Goal: Download file/media

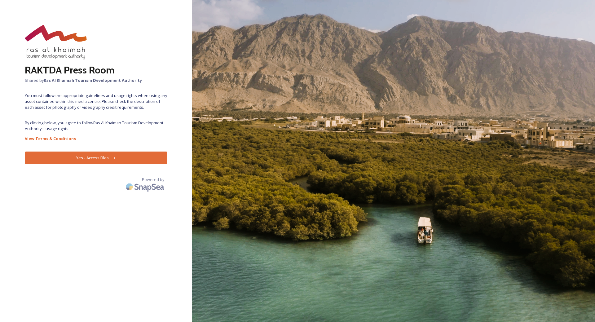
click at [147, 159] on button "Yes - Access Files" at bounding box center [96, 158] width 143 height 13
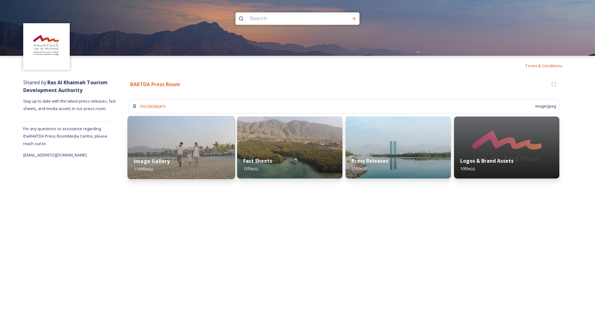
click at [182, 162] on div "Image Gallery 1109 file(s)" at bounding box center [182, 165] width 108 height 28
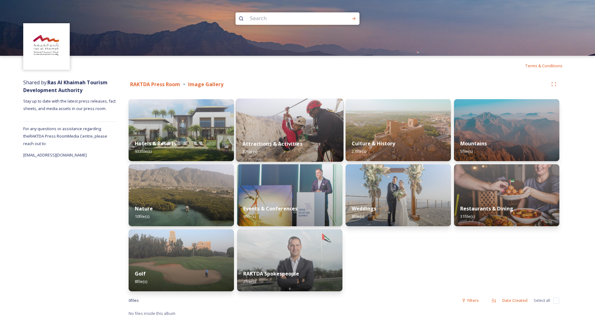
click at [261, 132] on img at bounding box center [290, 130] width 108 height 63
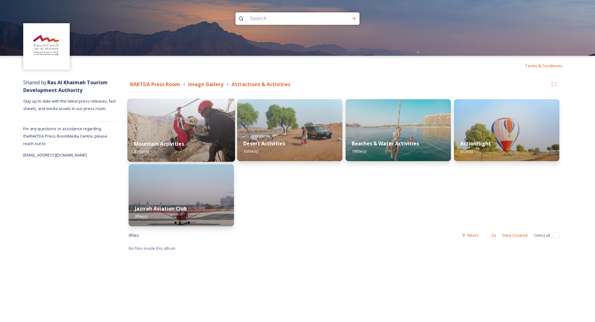
click at [188, 143] on div "Mountain Activities 43 file(s)" at bounding box center [182, 148] width 108 height 28
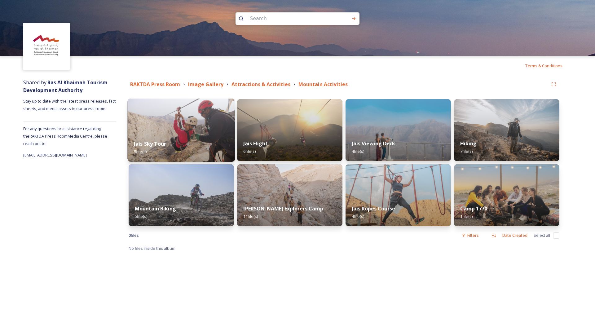
click at [182, 127] on img at bounding box center [182, 130] width 108 height 63
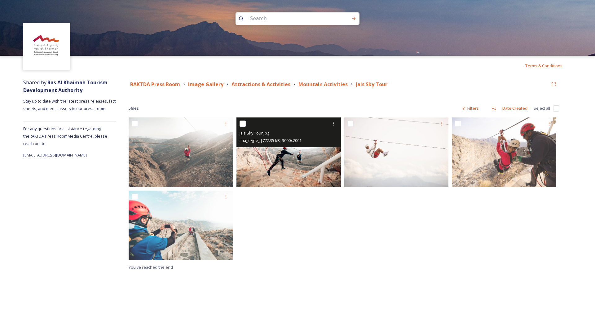
click at [278, 156] on img at bounding box center [289, 153] width 104 height 70
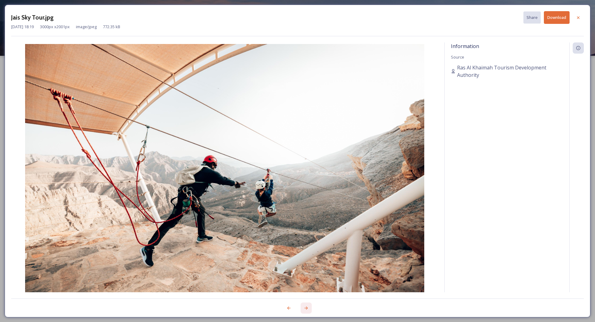
click at [309, 307] on div at bounding box center [306, 308] width 11 height 11
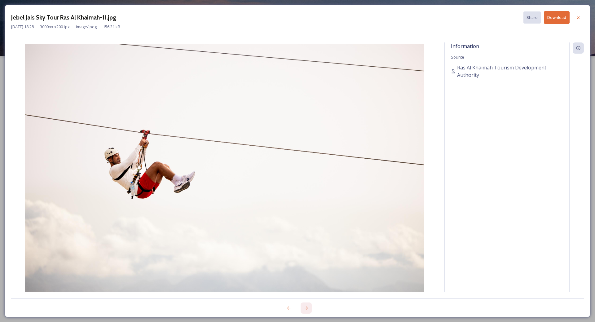
click at [309, 307] on div at bounding box center [306, 308] width 11 height 11
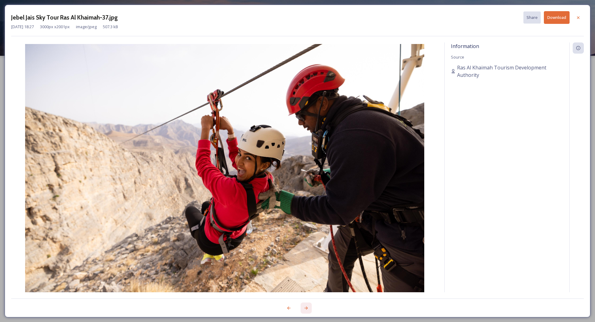
click at [309, 307] on div at bounding box center [306, 308] width 11 height 11
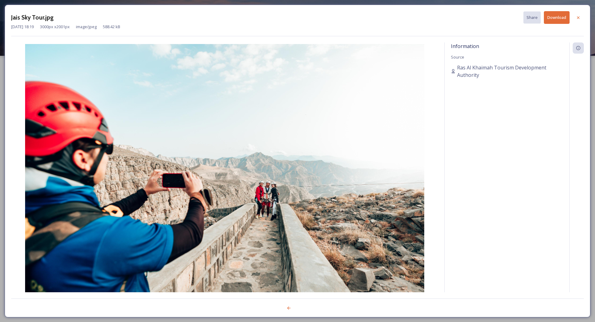
click at [309, 307] on div at bounding box center [297, 305] width 573 height 12
click at [289, 306] on icon at bounding box center [288, 308] width 5 height 5
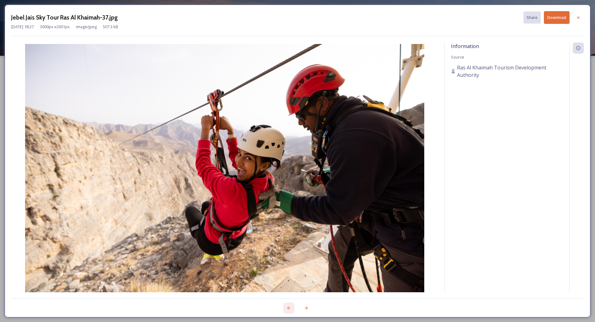
click at [289, 306] on icon at bounding box center [288, 308] width 5 height 5
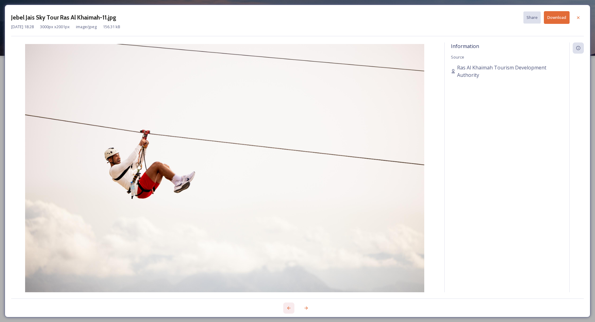
click at [289, 306] on icon at bounding box center [288, 308] width 5 height 5
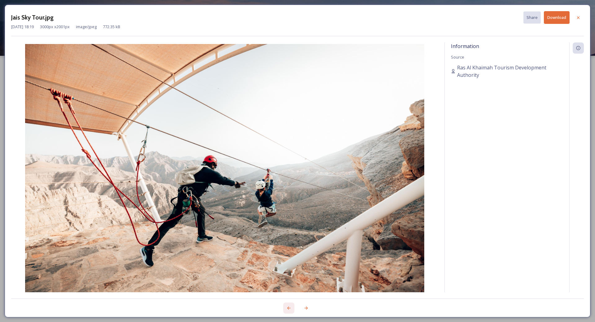
click at [289, 306] on icon at bounding box center [288, 308] width 5 height 5
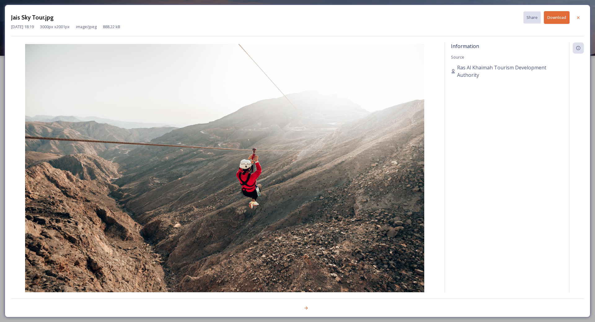
click at [289, 306] on div at bounding box center [297, 305] width 573 height 12
click at [577, 15] on div at bounding box center [578, 17] width 11 height 11
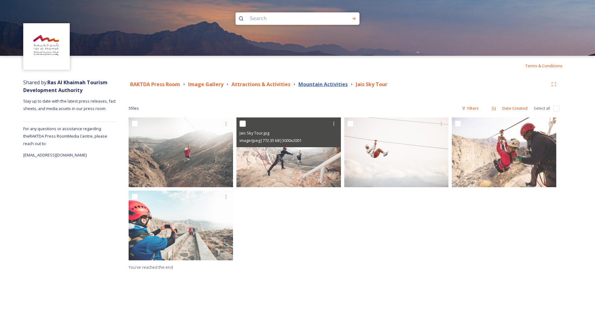
click at [304, 84] on strong "Mountain Activities" at bounding box center [323, 84] width 49 height 7
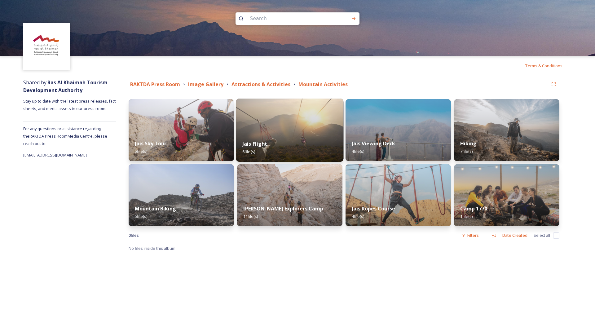
click at [271, 128] on img at bounding box center [290, 130] width 108 height 63
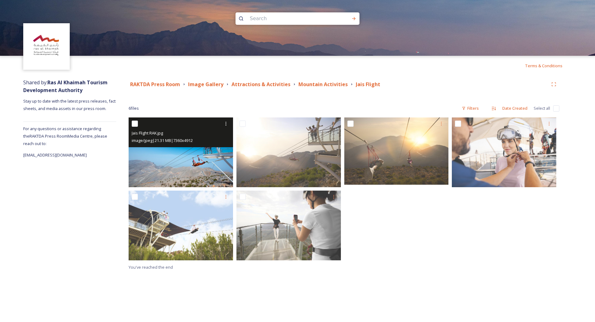
click at [203, 157] on img at bounding box center [181, 153] width 104 height 70
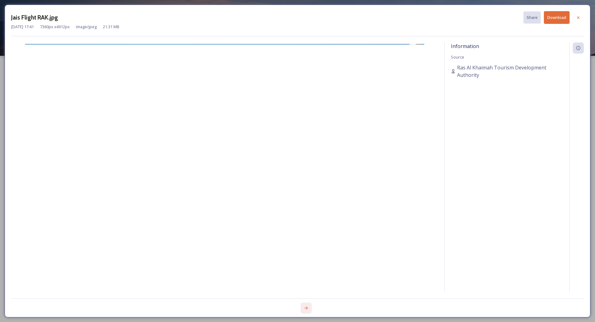
click at [307, 307] on icon at bounding box center [306, 308] width 5 height 5
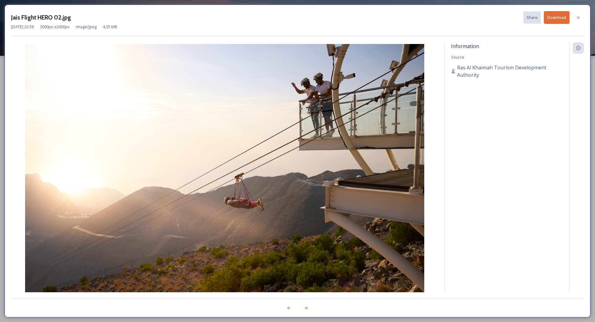
drag, startPoint x: 242, startPoint y: 130, endPoint x: 409, endPoint y: 80, distance: 174.6
click at [359, 95] on img at bounding box center [224, 177] width 427 height 266
click at [564, 20] on button "Download" at bounding box center [557, 17] width 26 height 13
click at [304, 308] on icon at bounding box center [306, 308] width 5 height 5
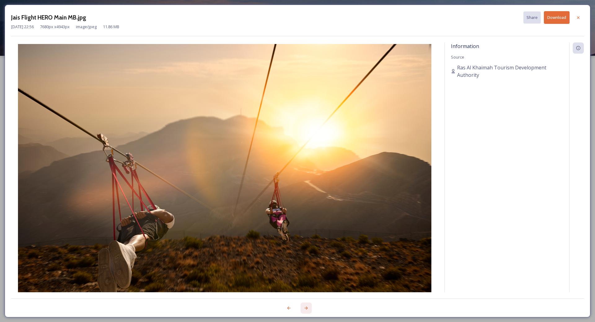
click at [304, 308] on icon at bounding box center [306, 308] width 5 height 5
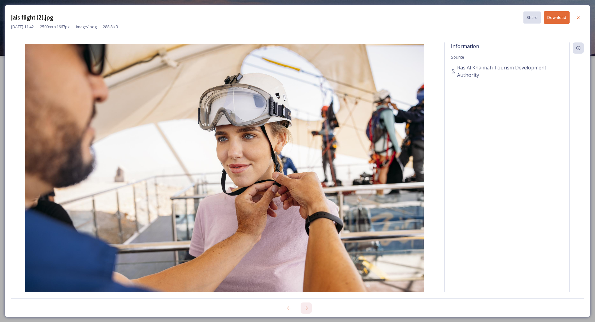
click at [304, 308] on icon at bounding box center [306, 308] width 5 height 5
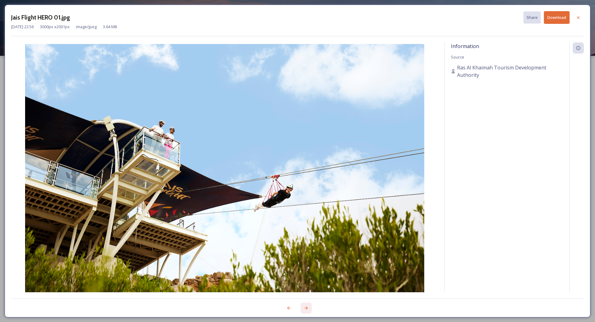
click at [304, 308] on icon at bounding box center [306, 308] width 5 height 5
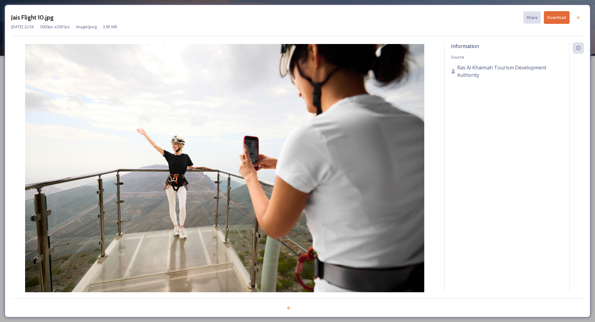
click at [304, 308] on div at bounding box center [297, 305] width 573 height 12
click at [579, 17] on icon at bounding box center [578, 17] width 2 height 2
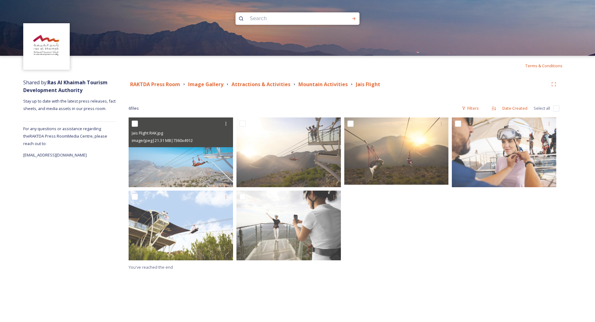
click at [295, 85] on div "Mountain Activities" at bounding box center [320, 85] width 57 height 8
click at [315, 85] on strong "Mountain Activities" at bounding box center [323, 84] width 49 height 7
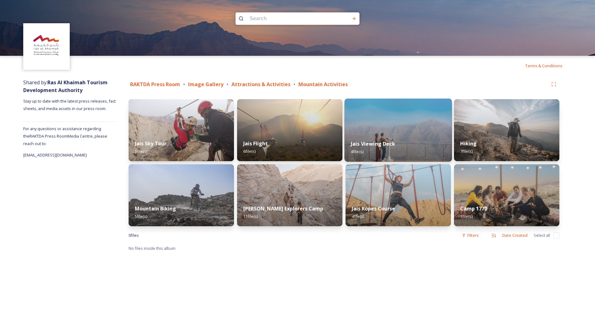
click at [376, 125] on img at bounding box center [399, 130] width 108 height 63
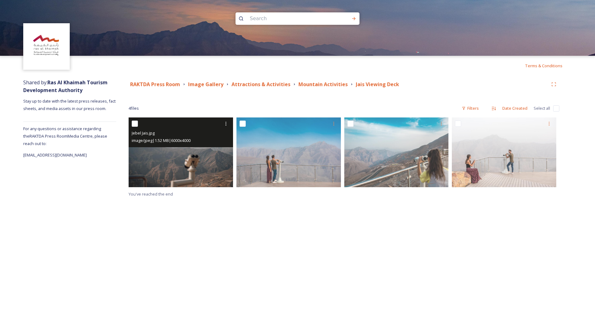
click at [156, 160] on img at bounding box center [181, 153] width 104 height 70
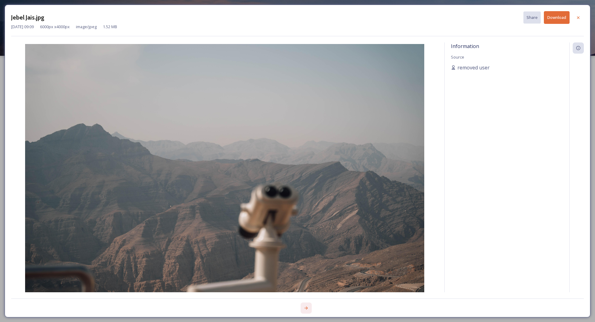
click at [306, 307] on icon at bounding box center [306, 308] width 3 height 3
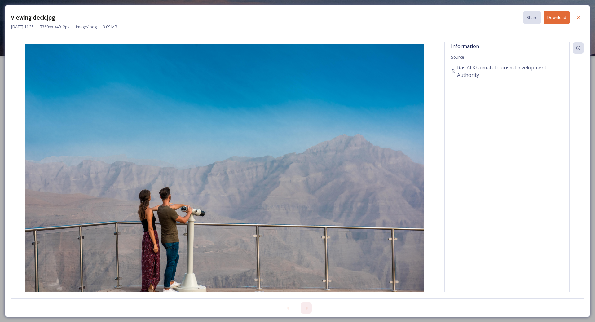
click at [307, 307] on icon at bounding box center [306, 308] width 5 height 5
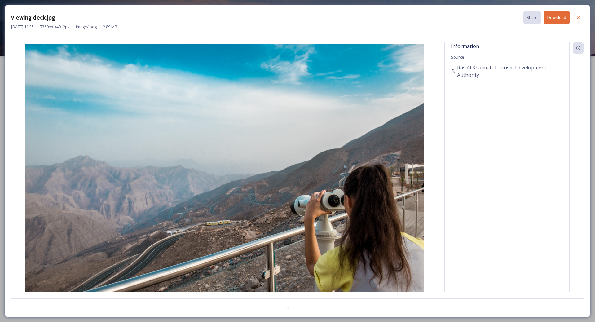
click at [307, 306] on div at bounding box center [297, 305] width 573 height 12
click at [576, 16] on icon at bounding box center [578, 17] width 5 height 5
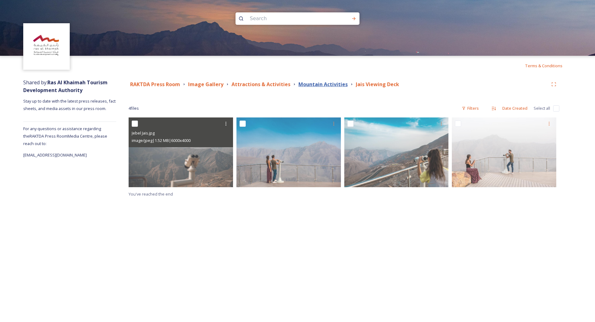
click at [305, 86] on strong "Mountain Activities" at bounding box center [323, 84] width 49 height 7
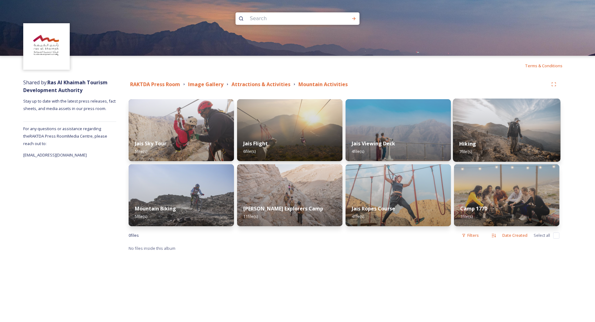
click at [481, 129] on img at bounding box center [507, 130] width 108 height 63
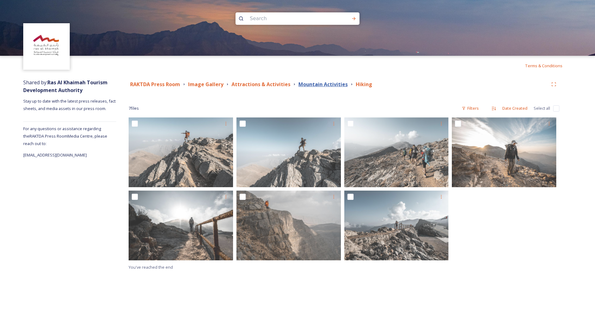
click at [321, 86] on strong "Mountain Activities" at bounding box center [323, 84] width 49 height 7
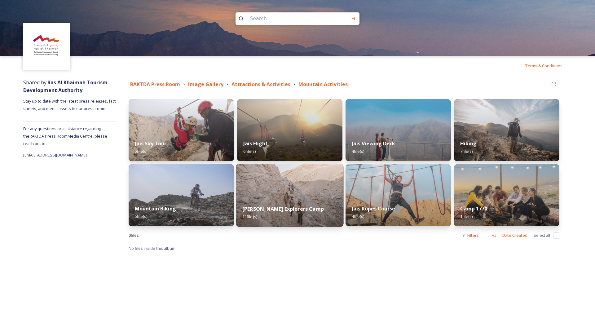
drag, startPoint x: 266, startPoint y: 193, endPoint x: 268, endPoint y: 196, distance: 4.2
click at [266, 193] on img at bounding box center [290, 195] width 108 height 63
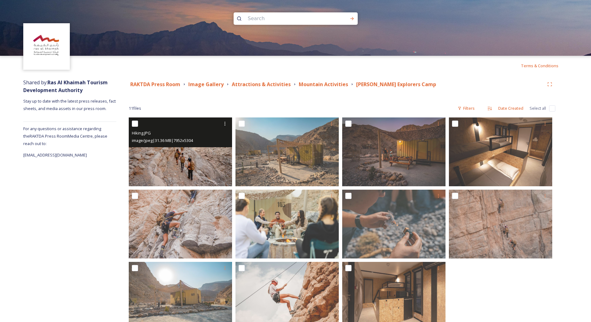
click at [164, 154] on img at bounding box center [180, 152] width 103 height 69
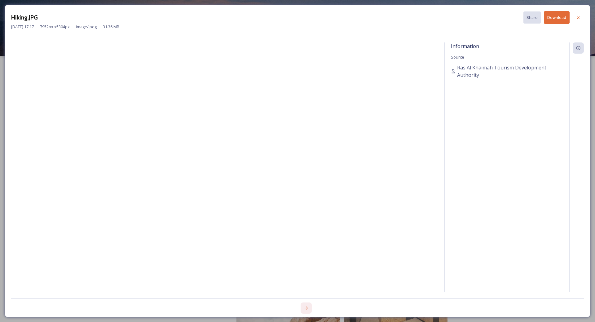
click at [306, 309] on icon at bounding box center [306, 308] width 5 height 5
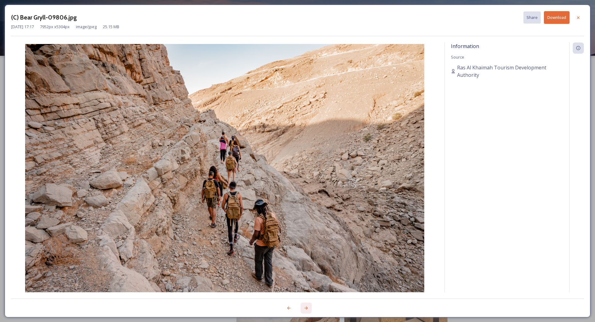
click at [306, 309] on icon at bounding box center [306, 308] width 5 height 5
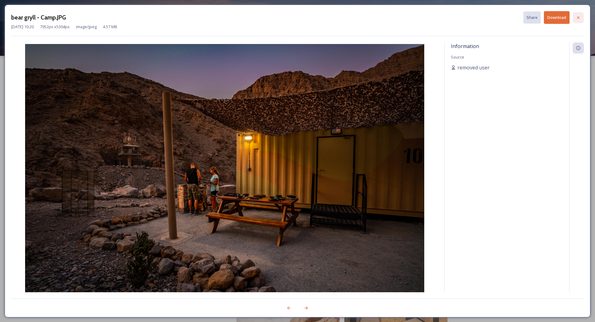
click at [579, 21] on div at bounding box center [578, 17] width 11 height 11
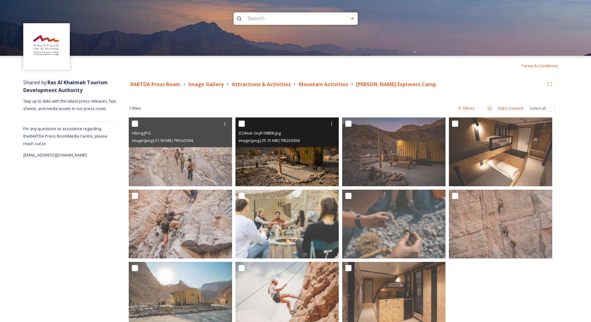
scroll to position [23, 0]
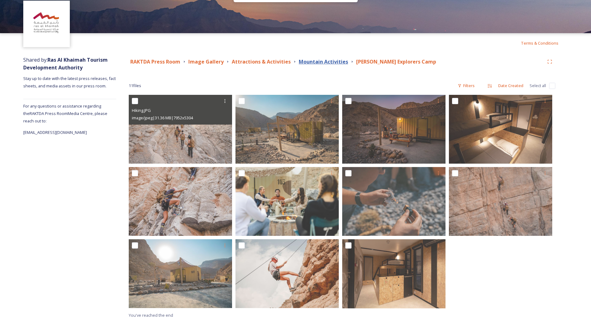
click at [310, 61] on strong "Mountain Activities" at bounding box center [323, 61] width 49 height 7
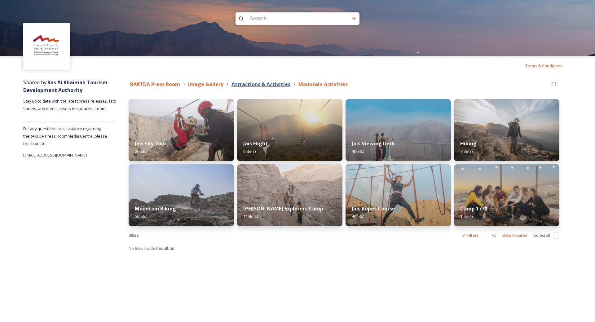
click at [265, 82] on strong "Attractions & Activities" at bounding box center [261, 84] width 59 height 7
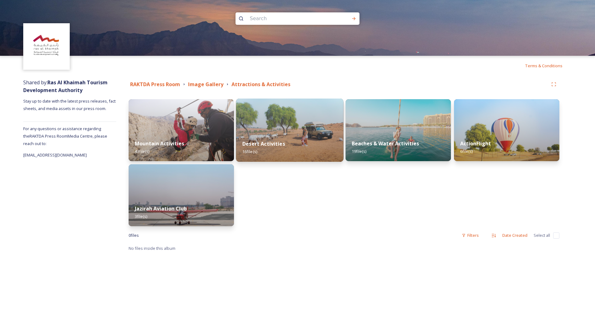
click at [307, 122] on img at bounding box center [290, 130] width 108 height 63
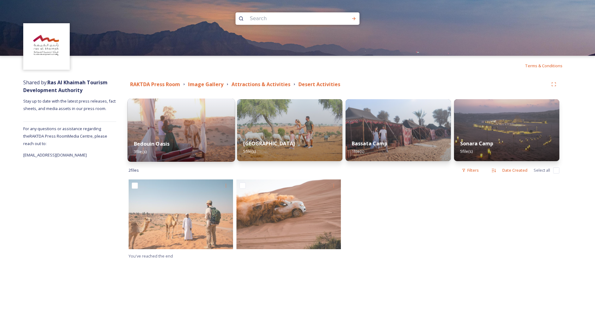
click at [202, 130] on img at bounding box center [182, 130] width 108 height 63
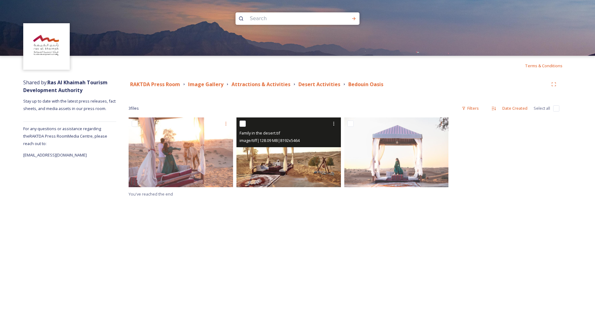
click at [259, 163] on img at bounding box center [289, 153] width 104 height 70
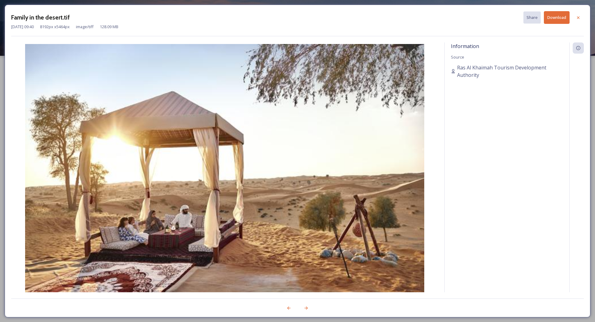
click at [306, 306] on icon at bounding box center [306, 308] width 5 height 5
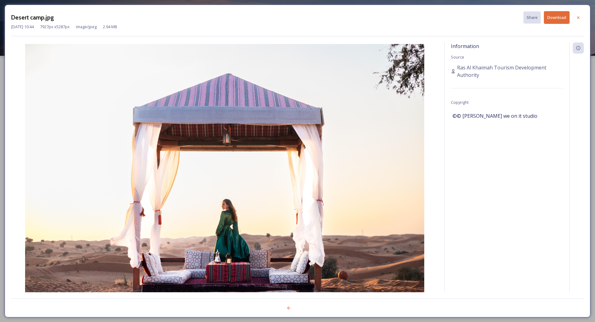
click at [558, 23] on button "Download" at bounding box center [557, 17] width 26 height 13
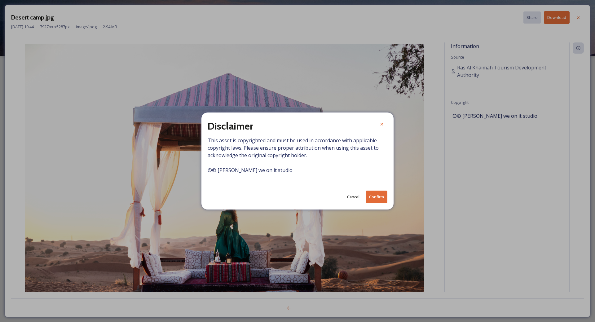
click at [370, 195] on button "Confirm" at bounding box center [377, 197] width 22 height 13
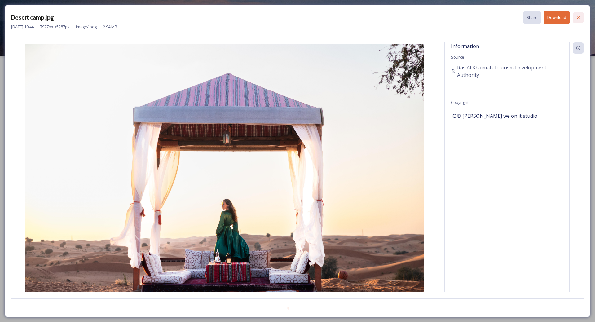
drag, startPoint x: 579, startPoint y: 17, endPoint x: 573, endPoint y: 27, distance: 11.5
click at [579, 17] on icon at bounding box center [578, 17] width 5 height 5
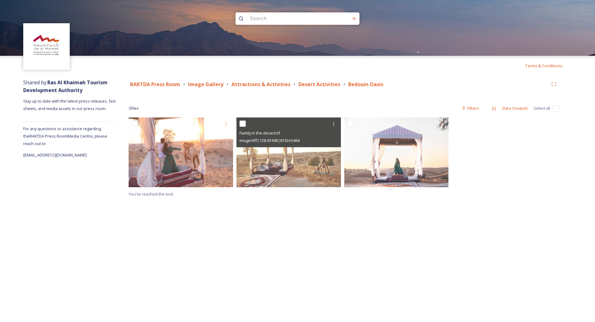
click at [318, 89] on div "RAKTDA Press Room Image Gallery Attractions & Activities Desert Activities Bedo…" at bounding box center [344, 84] width 431 height 11
click at [318, 84] on strong "Desert Activities" at bounding box center [320, 84] width 42 height 7
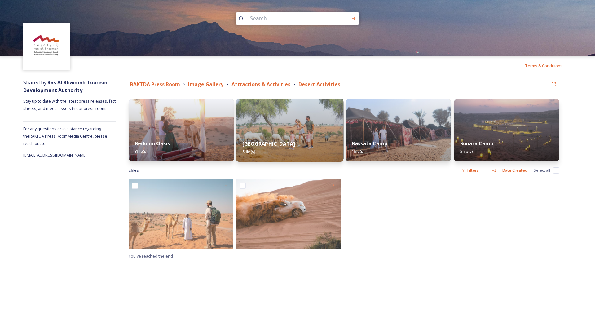
click at [273, 121] on img at bounding box center [290, 130] width 108 height 63
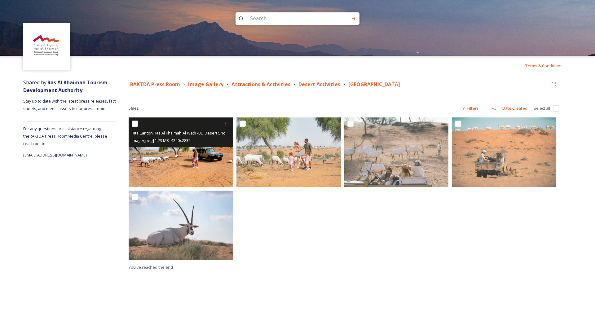
click at [165, 153] on img at bounding box center [181, 153] width 104 height 70
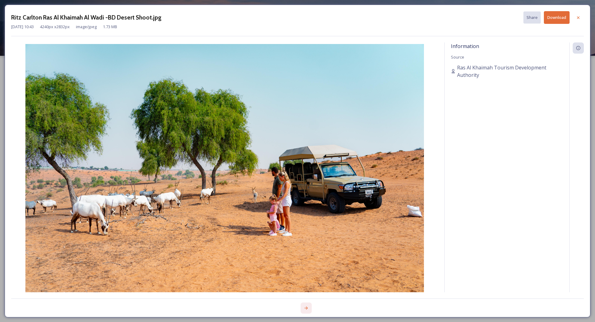
click at [304, 310] on div at bounding box center [306, 308] width 11 height 11
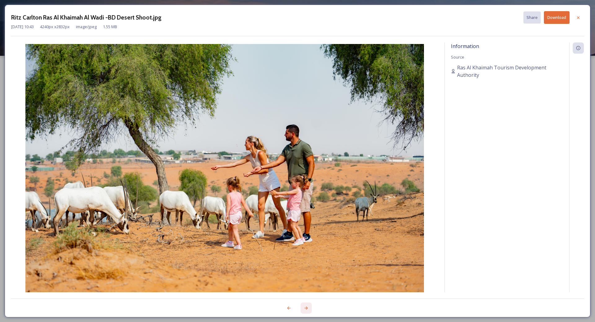
click at [303, 310] on div at bounding box center [306, 308] width 11 height 11
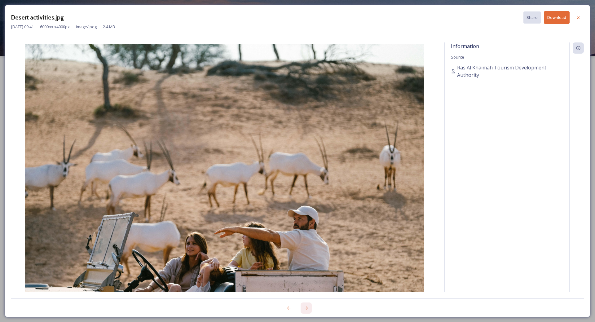
click at [303, 310] on div at bounding box center [306, 308] width 11 height 11
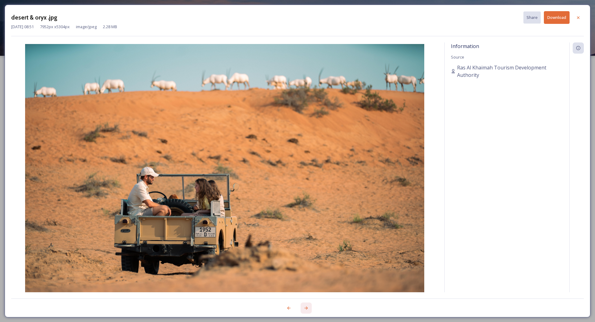
click at [303, 310] on div at bounding box center [306, 308] width 11 height 11
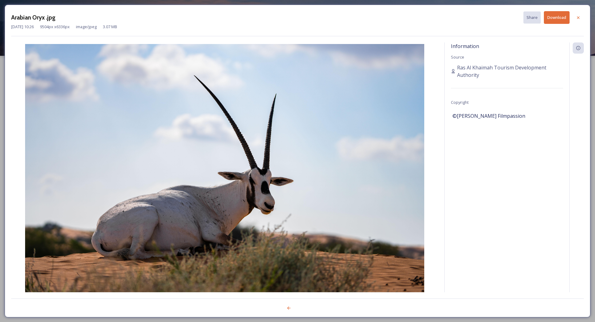
click at [303, 310] on div at bounding box center [297, 305] width 573 height 12
click at [288, 309] on icon at bounding box center [288, 308] width 5 height 5
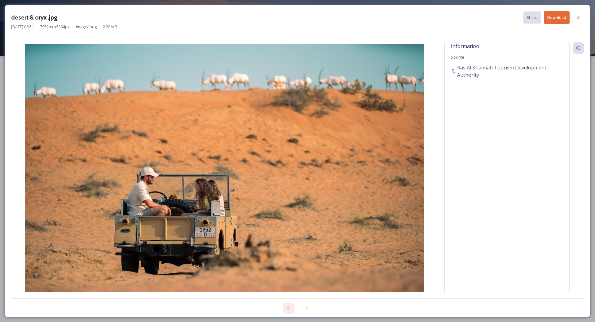
click at [289, 306] on icon at bounding box center [288, 308] width 5 height 5
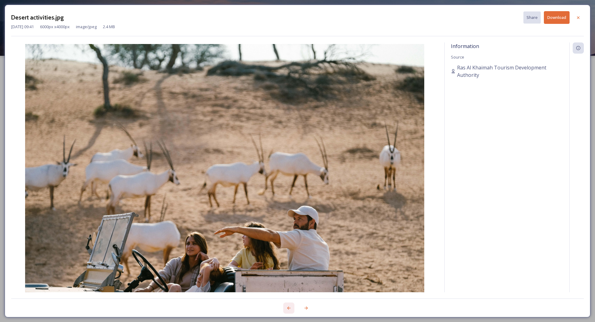
click at [289, 306] on icon at bounding box center [288, 308] width 5 height 5
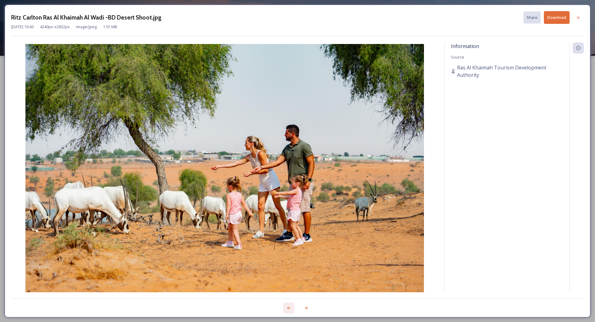
click at [288, 311] on div at bounding box center [288, 308] width 11 height 11
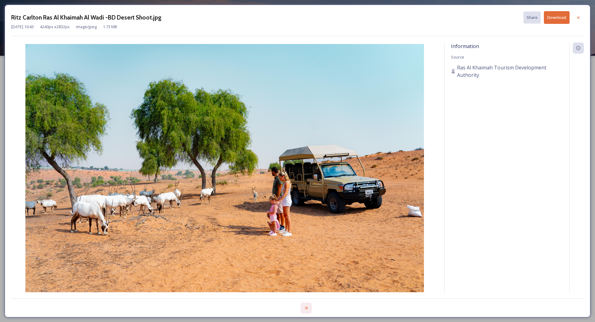
click at [307, 308] on icon at bounding box center [306, 308] width 5 height 5
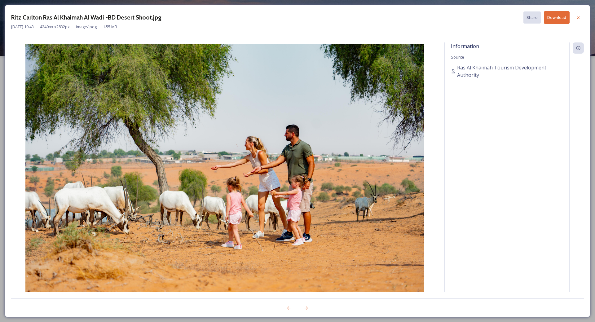
drag, startPoint x: 237, startPoint y: 175, endPoint x: 282, endPoint y: 149, distance: 51.6
click at [279, 151] on img at bounding box center [224, 177] width 427 height 266
click at [549, 16] on button "Download" at bounding box center [557, 17] width 26 height 13
drag, startPoint x: 576, startPoint y: 19, endPoint x: 551, endPoint y: 33, distance: 27.9
click at [576, 19] on div at bounding box center [578, 17] width 11 height 11
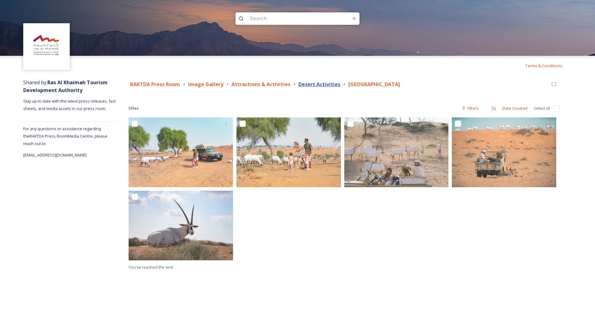
click at [307, 86] on strong "Desert Activities" at bounding box center [320, 84] width 42 height 7
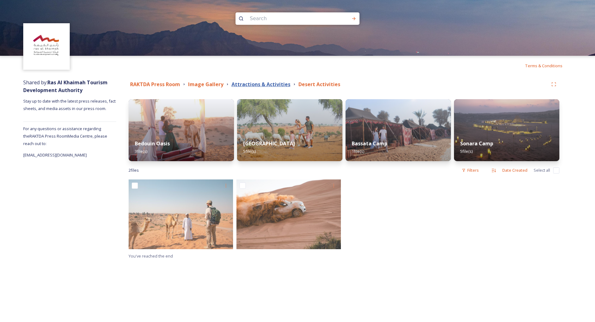
click at [268, 86] on strong "Attractions & Activities" at bounding box center [261, 84] width 59 height 7
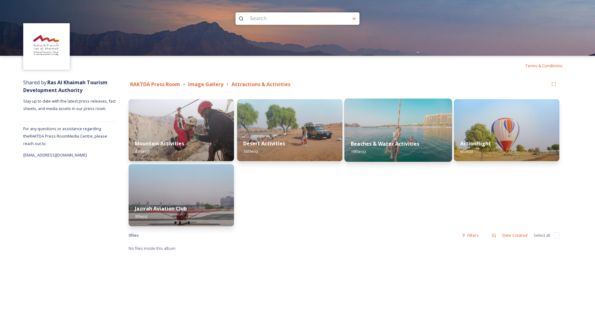
click at [390, 144] on strong "Beaches & Water Activities" at bounding box center [385, 143] width 69 height 7
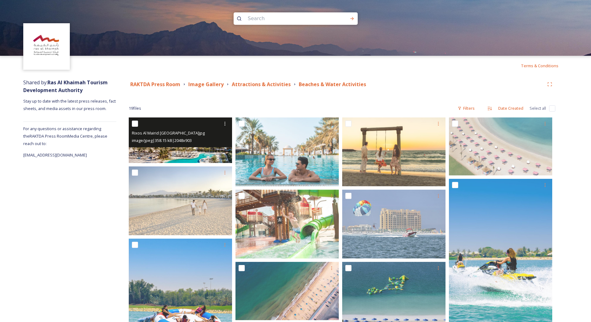
click at [213, 149] on img at bounding box center [180, 141] width 103 height 46
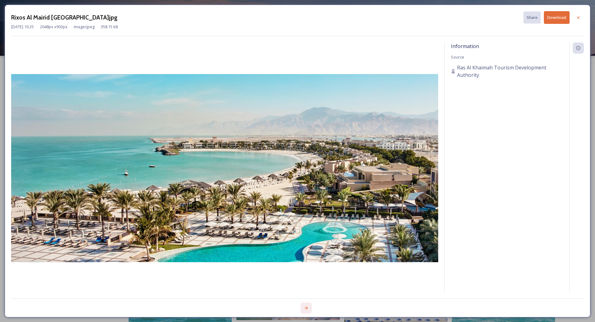
click at [309, 308] on div at bounding box center [306, 308] width 11 height 11
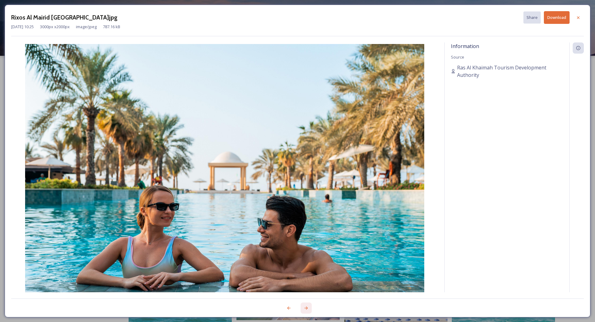
click at [309, 308] on div at bounding box center [306, 308] width 11 height 11
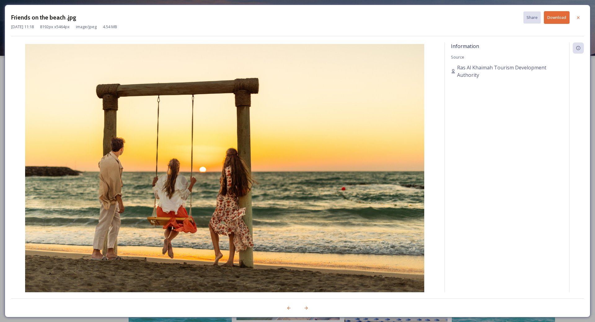
click at [562, 19] on button "Download" at bounding box center [557, 17] width 26 height 13
click at [308, 308] on icon at bounding box center [306, 308] width 3 height 3
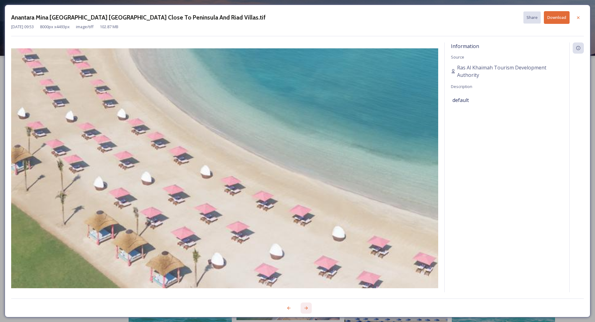
click at [308, 308] on icon at bounding box center [306, 308] width 3 height 3
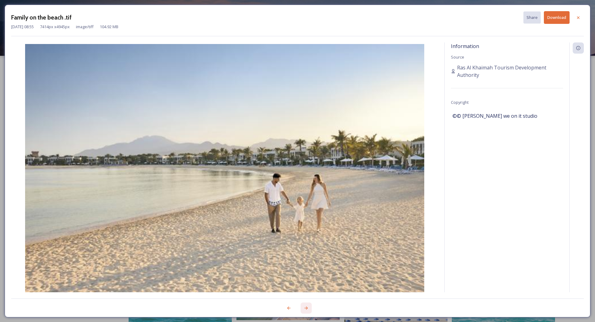
click at [308, 308] on icon at bounding box center [306, 308] width 3 height 3
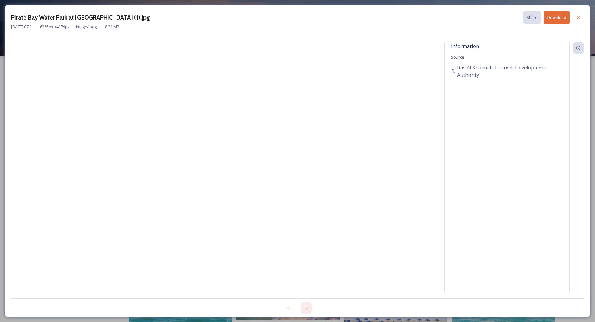
click at [308, 308] on icon at bounding box center [306, 308] width 3 height 3
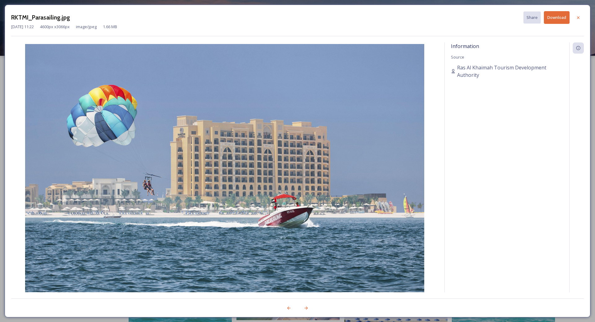
click at [563, 23] on button "Download" at bounding box center [557, 17] width 26 height 13
click at [305, 305] on div at bounding box center [306, 308] width 11 height 11
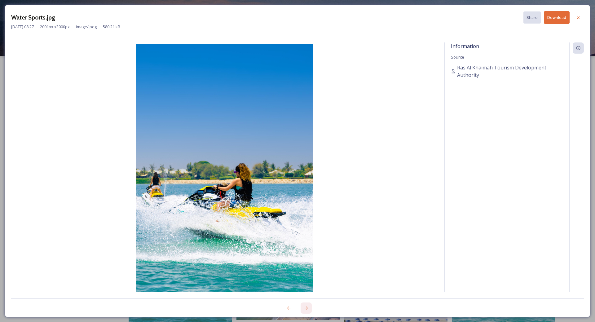
click at [305, 305] on div at bounding box center [306, 308] width 11 height 11
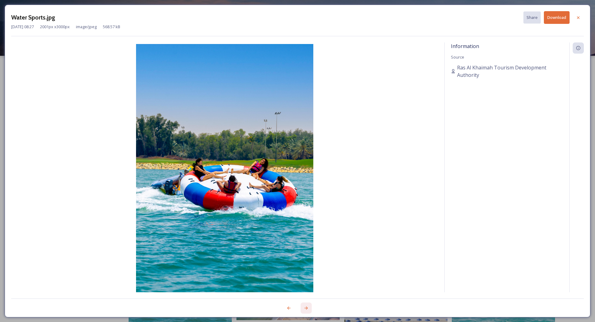
click at [305, 305] on div at bounding box center [306, 308] width 11 height 11
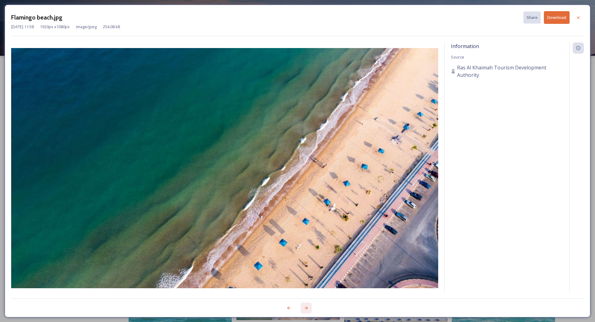
click at [305, 305] on div at bounding box center [306, 308] width 11 height 11
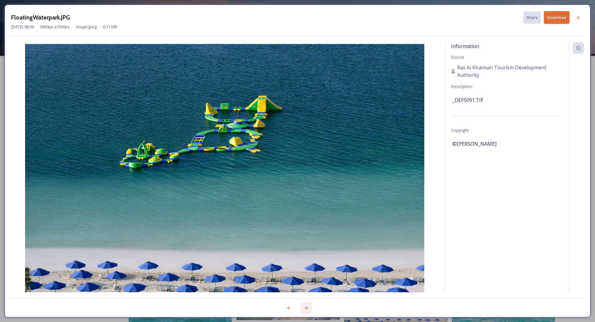
drag, startPoint x: 305, startPoint y: 305, endPoint x: 305, endPoint y: 314, distance: 8.7
click at [305, 306] on div at bounding box center [306, 308] width 11 height 11
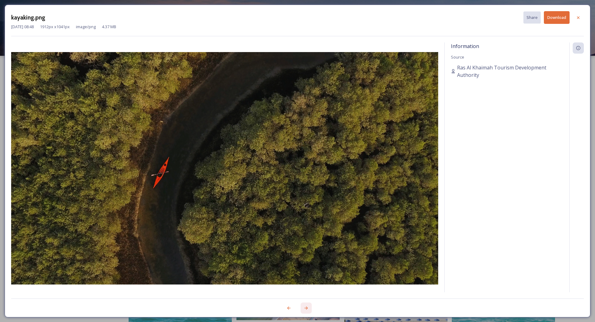
click at [306, 310] on icon at bounding box center [306, 308] width 5 height 5
click at [561, 24] on button "Download" at bounding box center [557, 17] width 26 height 13
click at [303, 306] on div at bounding box center [306, 308] width 11 height 11
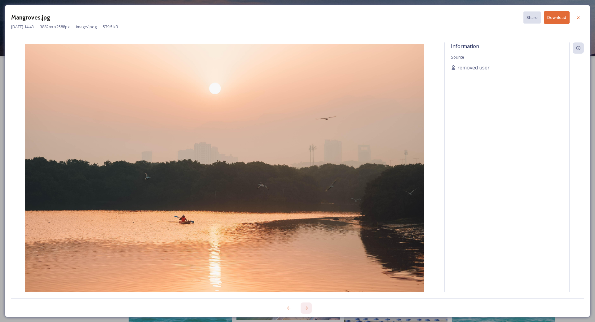
click at [304, 307] on div at bounding box center [306, 308] width 11 height 11
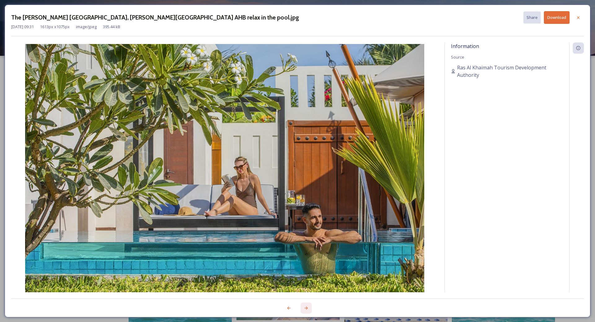
click at [304, 307] on div at bounding box center [306, 308] width 11 height 11
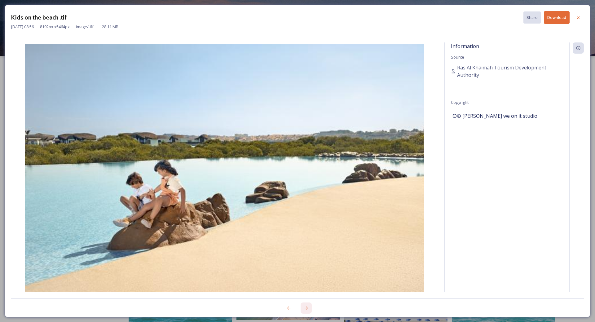
click at [304, 307] on div at bounding box center [306, 308] width 11 height 11
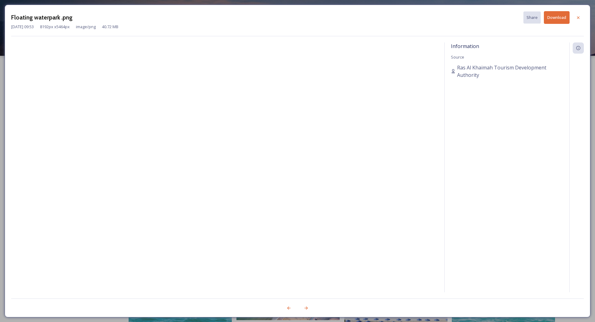
click at [558, 20] on button "Download" at bounding box center [557, 17] width 26 height 13
click at [307, 308] on icon at bounding box center [306, 308] width 3 height 3
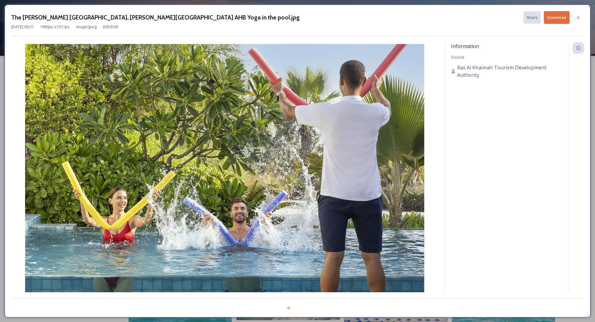
click at [307, 308] on div at bounding box center [297, 305] width 573 height 12
click at [579, 20] on icon at bounding box center [578, 17] width 5 height 5
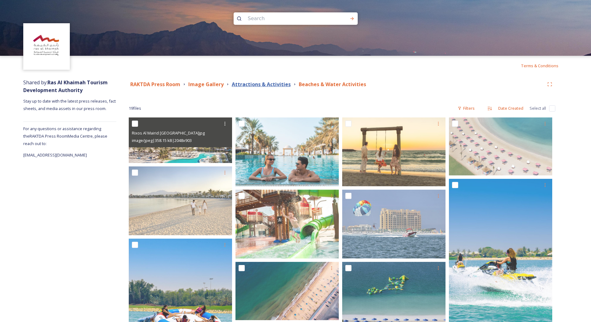
click at [272, 86] on strong "Attractions & Activities" at bounding box center [261, 84] width 59 height 7
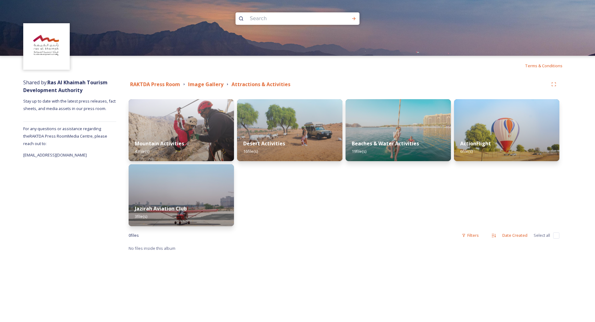
drag, startPoint x: 478, startPoint y: 140, endPoint x: 411, endPoint y: 197, distance: 87.7
click at [479, 140] on div "ActionFlight 6 file(s)" at bounding box center [506, 148] width 105 height 28
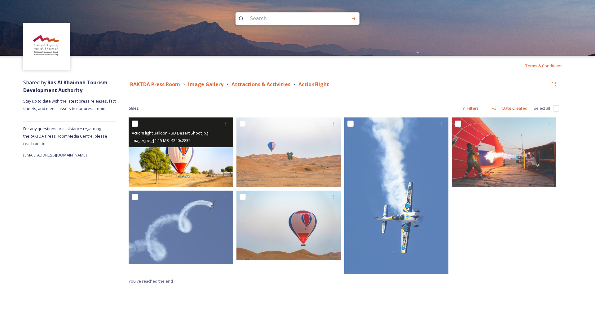
click at [180, 160] on img at bounding box center [181, 153] width 104 height 70
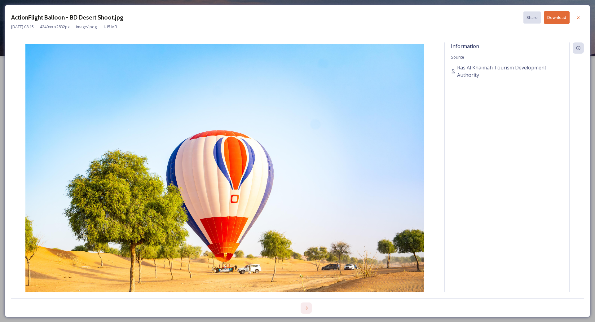
click at [304, 307] on icon at bounding box center [306, 308] width 5 height 5
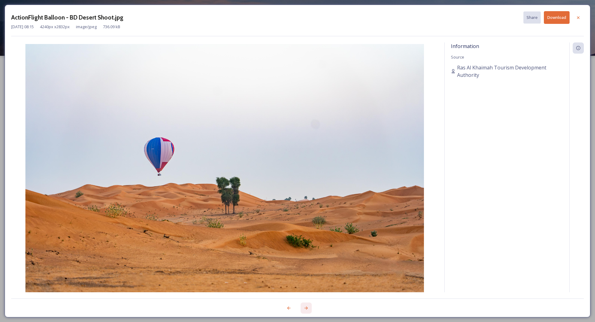
click at [305, 307] on icon at bounding box center [306, 308] width 5 height 5
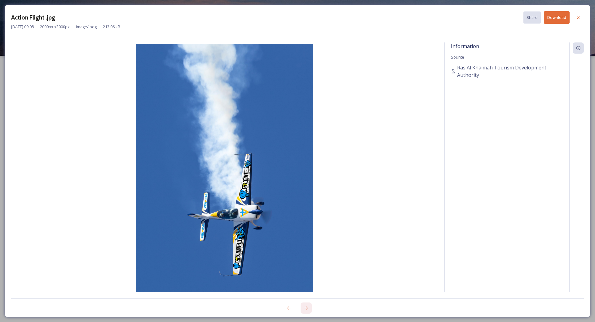
click at [305, 307] on icon at bounding box center [306, 308] width 5 height 5
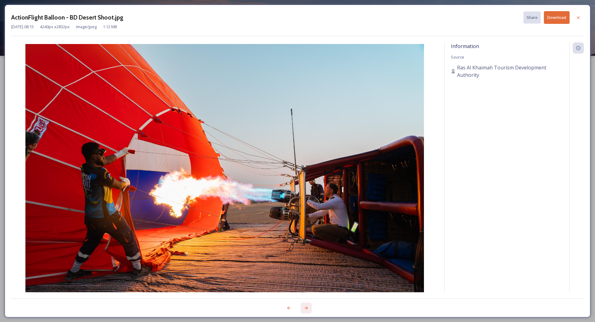
click at [306, 307] on icon at bounding box center [306, 308] width 5 height 5
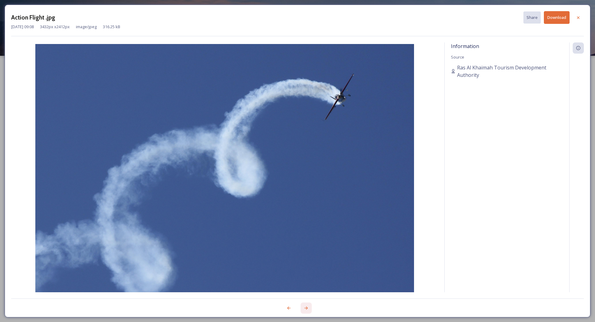
click at [305, 308] on icon at bounding box center [306, 308] width 5 height 5
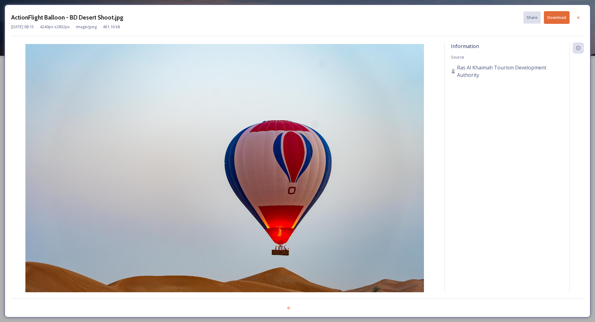
click at [305, 308] on div at bounding box center [297, 305] width 573 height 12
click at [289, 306] on icon at bounding box center [288, 308] width 5 height 5
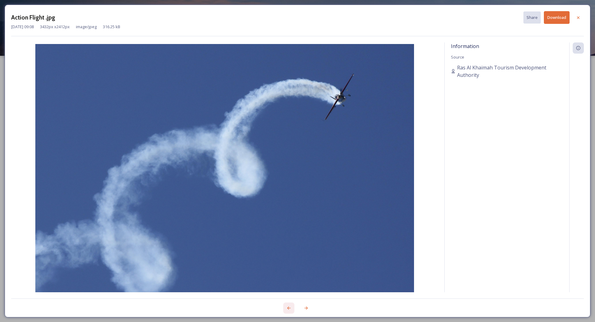
click at [289, 305] on div at bounding box center [288, 308] width 11 height 11
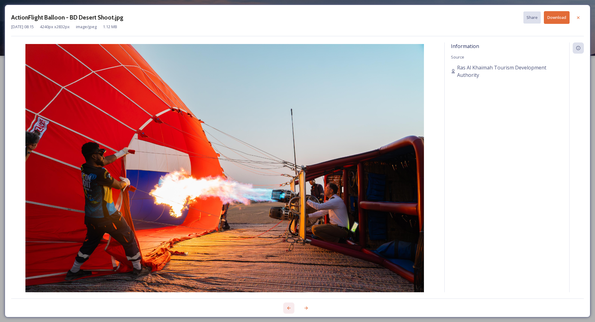
click at [289, 305] on div at bounding box center [288, 308] width 11 height 11
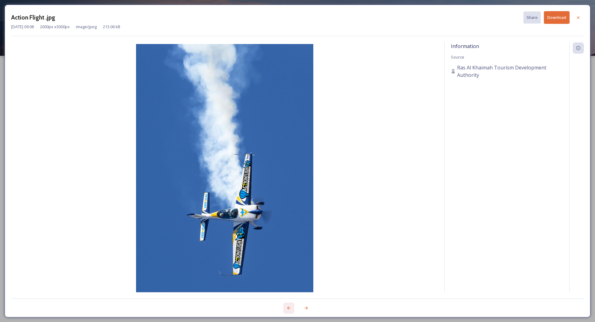
click at [289, 305] on div at bounding box center [288, 308] width 11 height 11
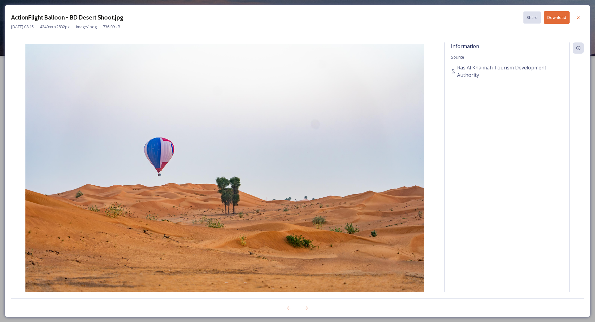
click at [553, 21] on button "Download" at bounding box center [557, 17] width 26 height 13
click at [576, 17] on icon at bounding box center [578, 17] width 5 height 5
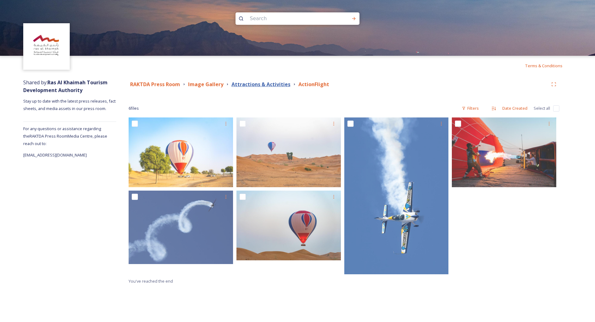
click at [263, 85] on strong "Attractions & Activities" at bounding box center [261, 84] width 59 height 7
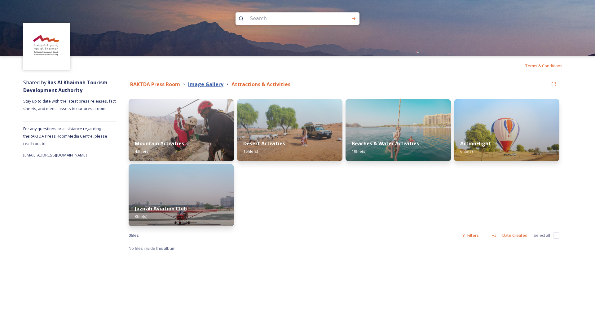
click at [213, 85] on strong "Image Gallery" at bounding box center [205, 84] width 35 height 7
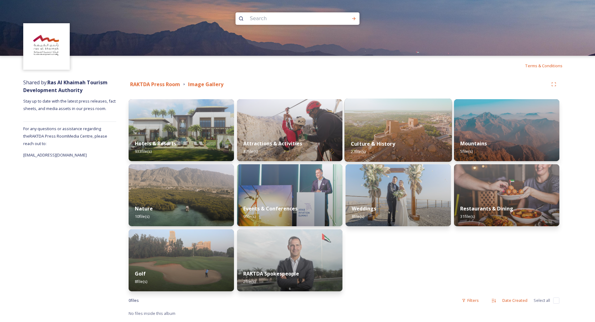
click at [377, 135] on div "Culture & History 27 file(s)" at bounding box center [399, 148] width 108 height 28
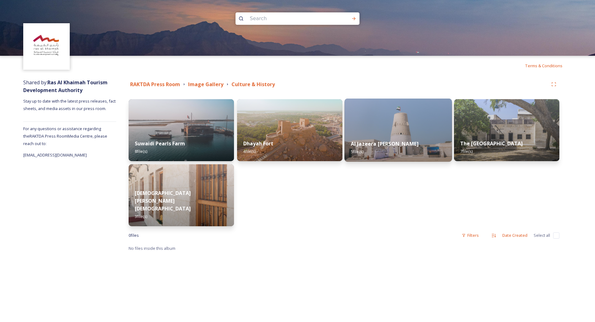
click at [422, 113] on img at bounding box center [399, 130] width 108 height 63
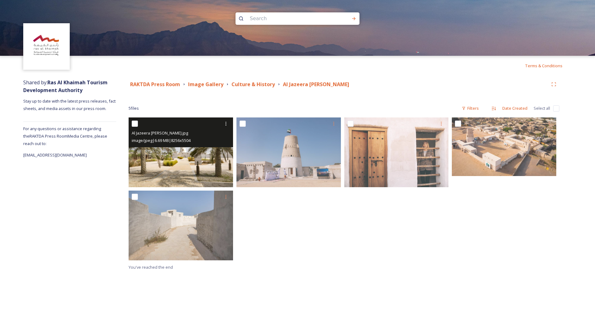
click at [178, 165] on img at bounding box center [181, 153] width 104 height 70
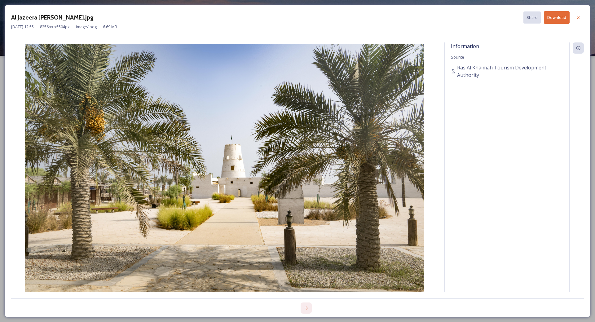
click at [304, 306] on icon at bounding box center [306, 308] width 5 height 5
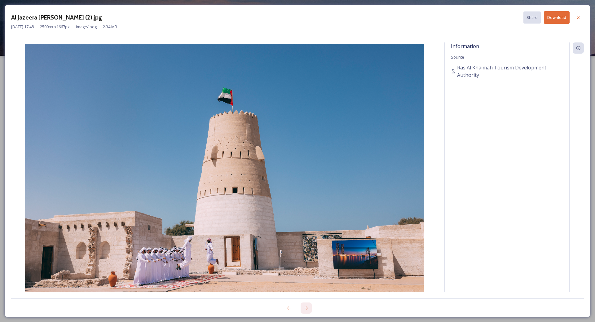
click at [304, 306] on icon at bounding box center [306, 308] width 5 height 5
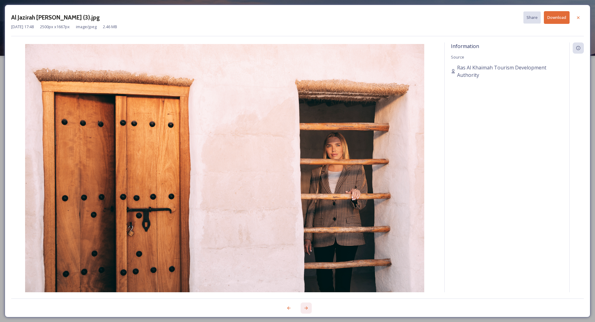
click at [304, 306] on icon at bounding box center [306, 308] width 5 height 5
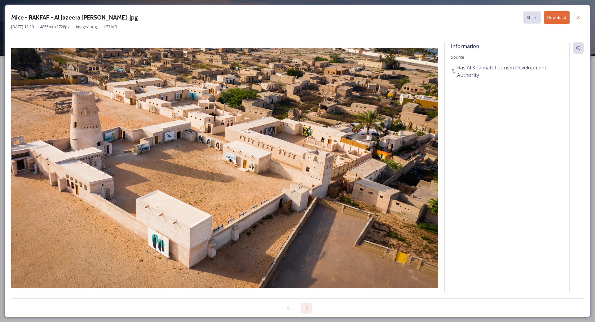
click at [304, 306] on icon at bounding box center [306, 308] width 5 height 5
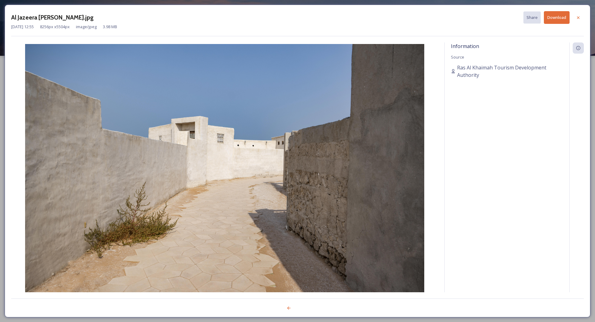
click at [304, 306] on div at bounding box center [297, 305] width 573 height 12
click at [579, 12] on div at bounding box center [578, 17] width 11 height 11
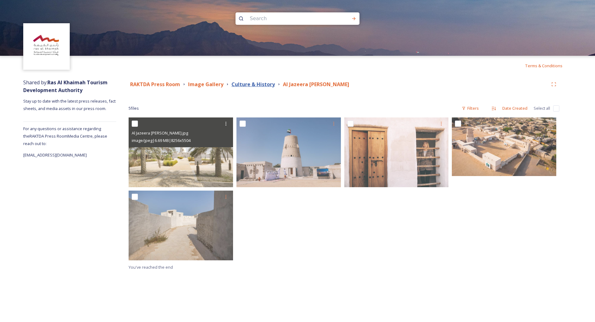
click at [268, 84] on strong "Culture & History" at bounding box center [253, 84] width 43 height 7
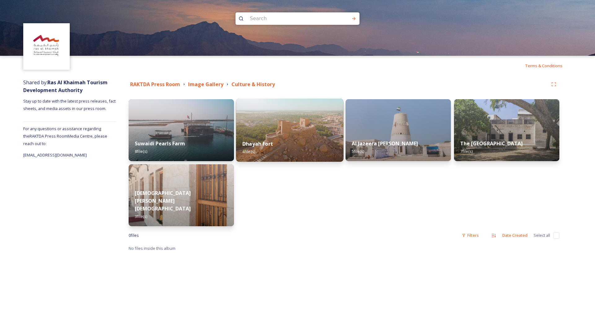
click at [278, 137] on div "Dhayah Fort 4 file(s)" at bounding box center [290, 148] width 108 height 28
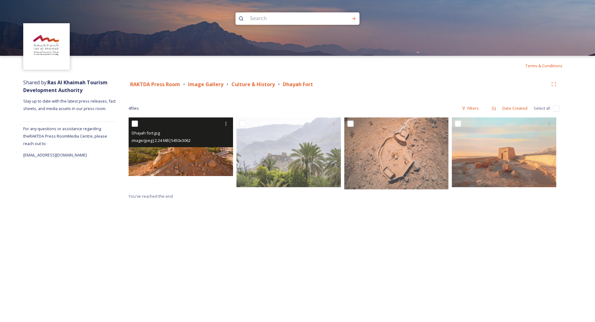
click at [188, 145] on div "Dhayah fort.jpg image/jpeg | 2.24 MB | 5450 x 3062" at bounding box center [181, 133] width 104 height 30
click at [183, 143] on span "image/jpeg | 2.24 MB | 5450 x 3062" at bounding box center [161, 141] width 59 height 6
click at [186, 166] on img at bounding box center [181, 147] width 104 height 59
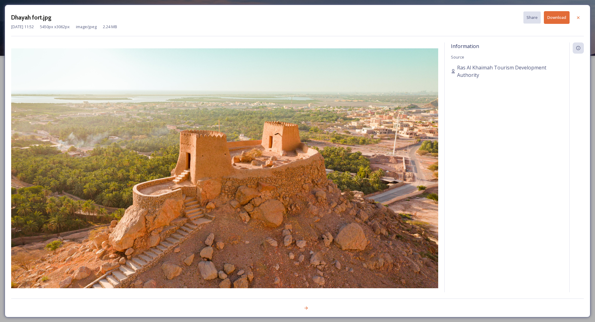
click at [549, 19] on button "Download" at bounding box center [557, 17] width 26 height 13
click at [579, 17] on icon at bounding box center [578, 17] width 5 height 5
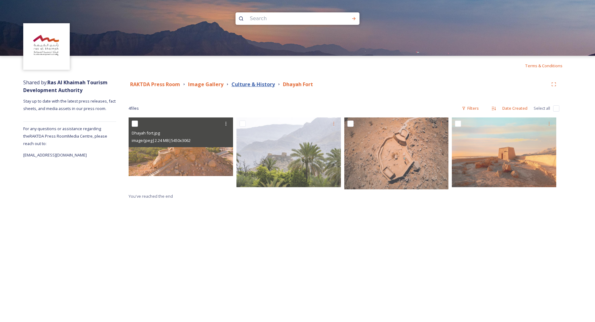
click at [265, 85] on strong "Culture & History" at bounding box center [253, 84] width 43 height 7
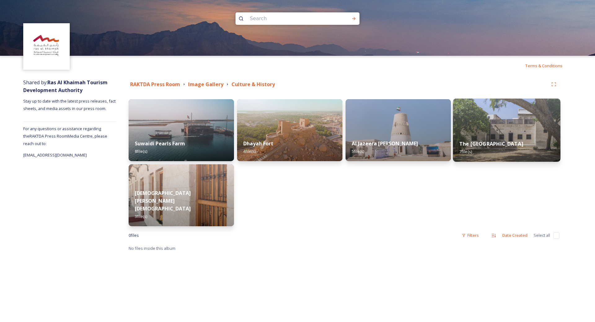
click at [479, 140] on strong "The [GEOGRAPHIC_DATA]" at bounding box center [491, 143] width 64 height 7
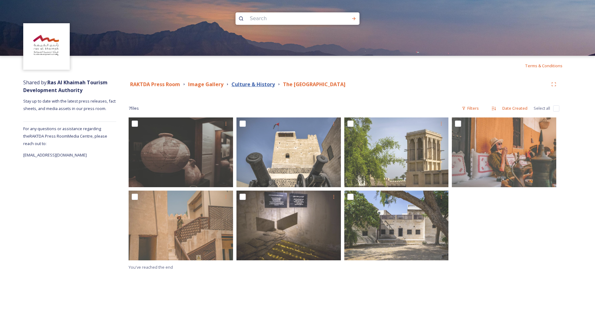
click at [267, 86] on strong "Culture & History" at bounding box center [253, 84] width 43 height 7
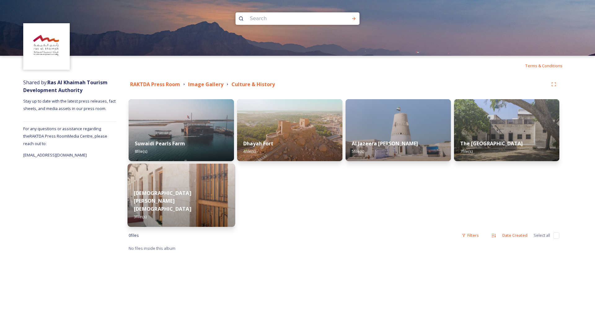
click at [188, 201] on div "[PERSON_NAME][DEMOGRAPHIC_DATA] 3 file(s)" at bounding box center [182, 205] width 108 height 44
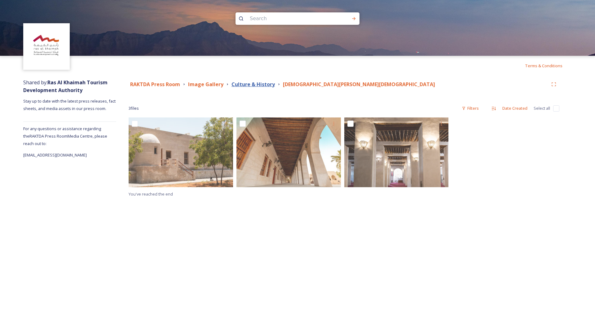
click at [262, 83] on strong "Culture & History" at bounding box center [253, 84] width 43 height 7
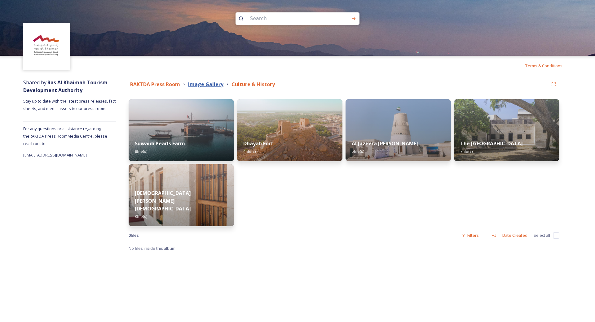
click at [210, 85] on strong "Image Gallery" at bounding box center [205, 84] width 35 height 7
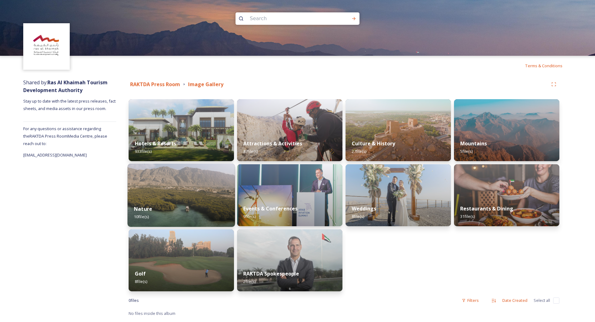
click at [152, 202] on div "Nature 10 file(s)" at bounding box center [182, 213] width 108 height 28
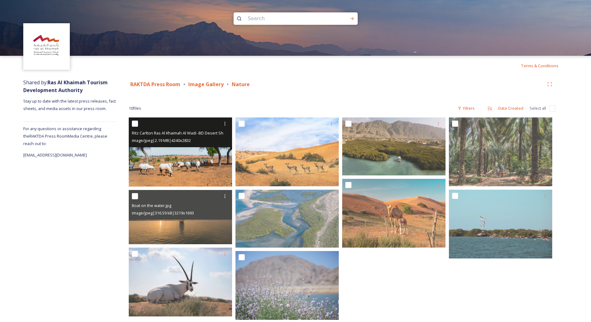
click at [195, 160] on img at bounding box center [180, 152] width 103 height 69
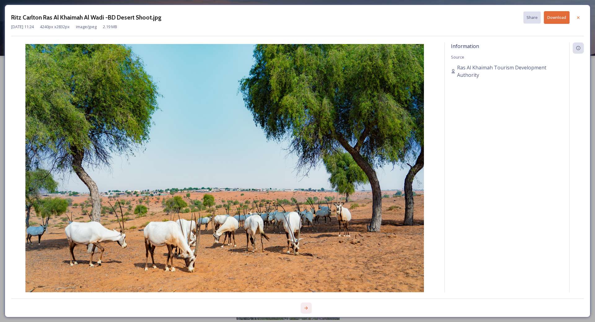
click at [306, 310] on icon at bounding box center [306, 308] width 3 height 3
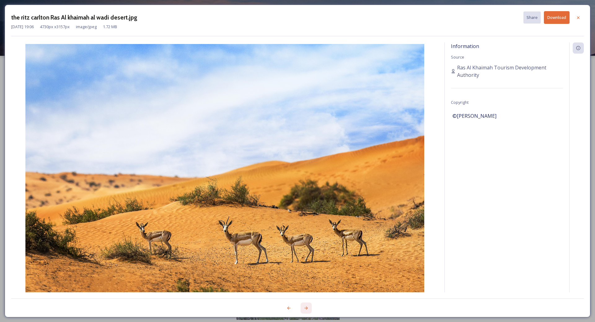
click at [306, 310] on icon at bounding box center [306, 308] width 3 height 3
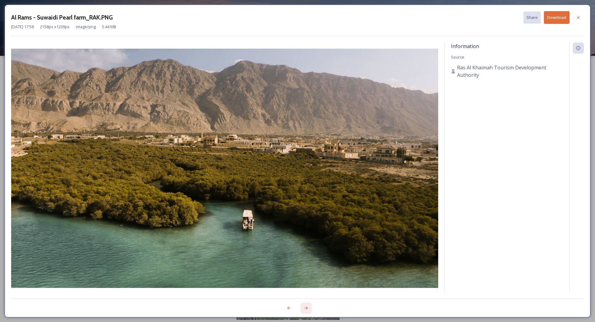
click at [306, 310] on icon at bounding box center [306, 308] width 3 height 3
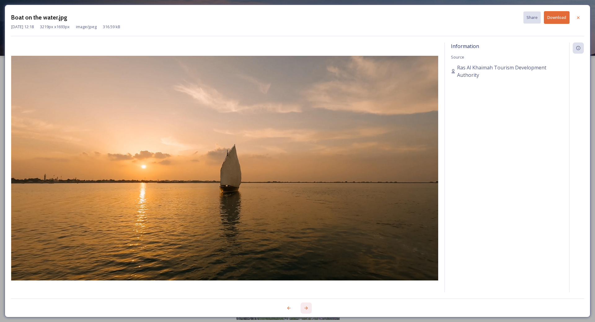
click at [306, 310] on icon at bounding box center [306, 308] width 3 height 3
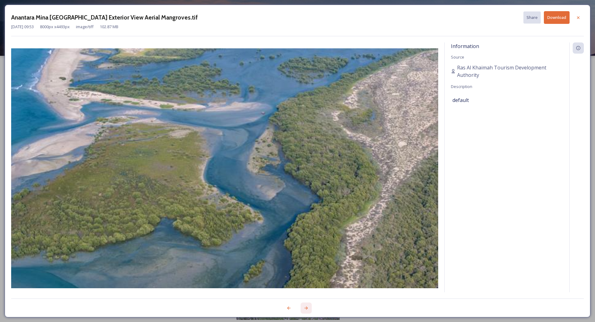
click at [306, 310] on icon at bounding box center [306, 308] width 3 height 3
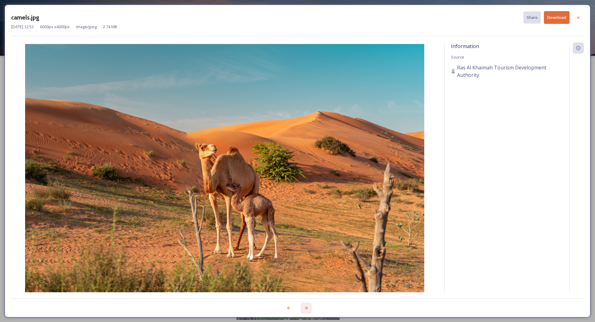
click at [306, 310] on icon at bounding box center [306, 308] width 3 height 3
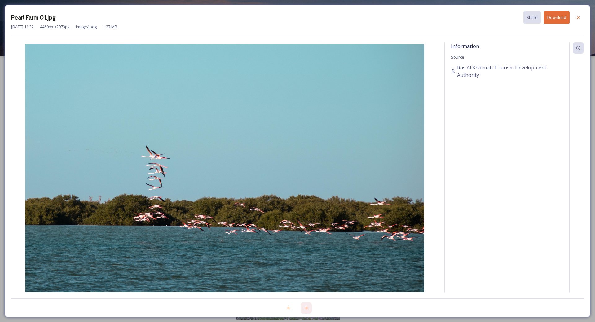
click at [306, 310] on icon at bounding box center [306, 308] width 5 height 5
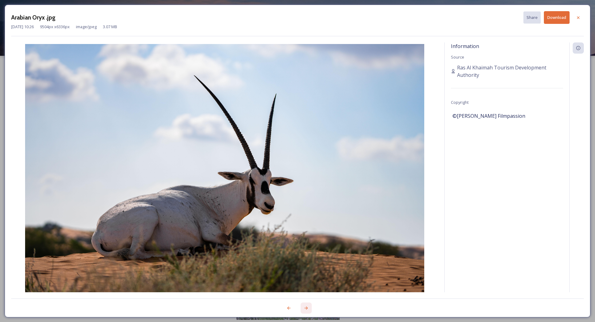
click at [307, 306] on icon at bounding box center [306, 308] width 5 height 5
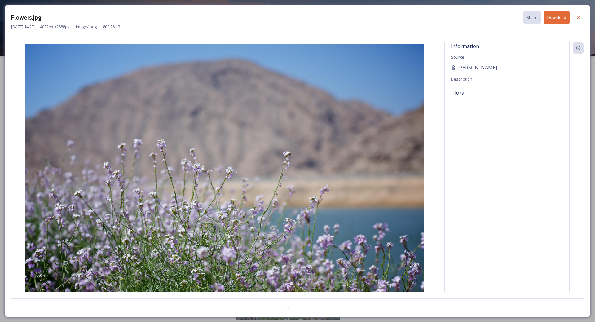
click at [307, 306] on div at bounding box center [297, 305] width 573 height 12
click at [581, 19] on icon at bounding box center [578, 17] width 5 height 5
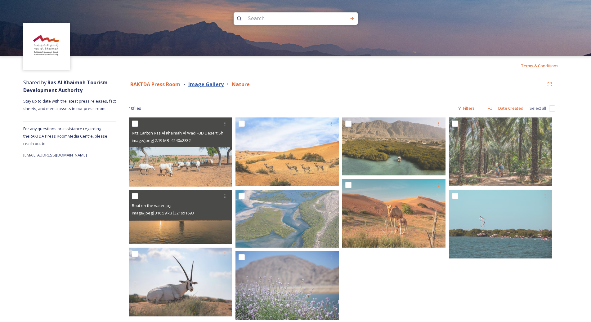
click at [206, 84] on strong "Image Gallery" at bounding box center [205, 84] width 35 height 7
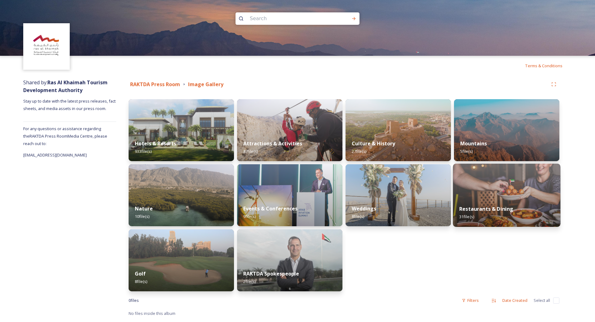
click at [483, 193] on img at bounding box center [507, 195] width 108 height 63
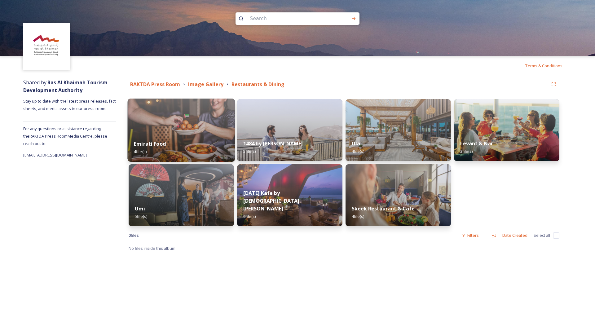
click at [183, 135] on div "Emirati Food 4 file(s)" at bounding box center [182, 148] width 108 height 28
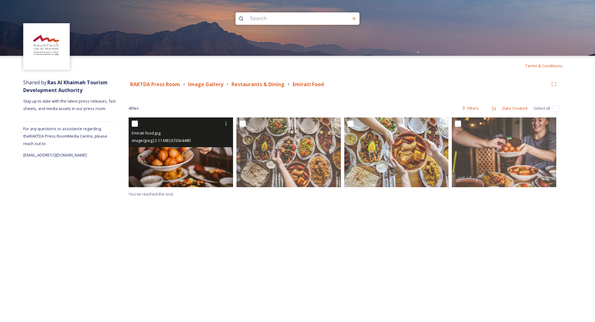
click at [201, 161] on img at bounding box center [181, 153] width 104 height 70
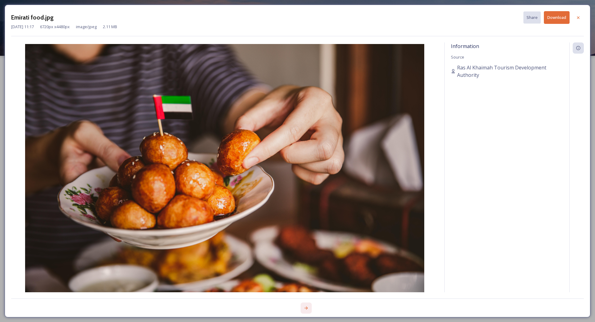
click at [308, 306] on icon at bounding box center [306, 308] width 5 height 5
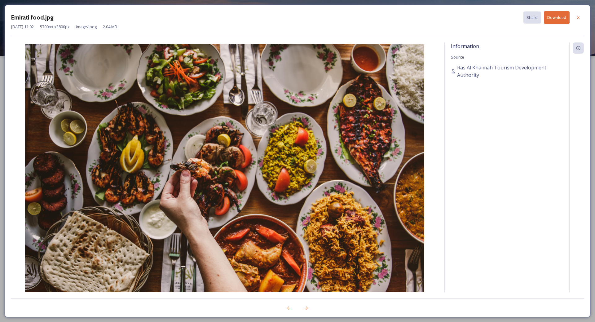
click at [549, 23] on button "Download" at bounding box center [557, 17] width 26 height 13
click at [305, 308] on icon at bounding box center [306, 308] width 5 height 5
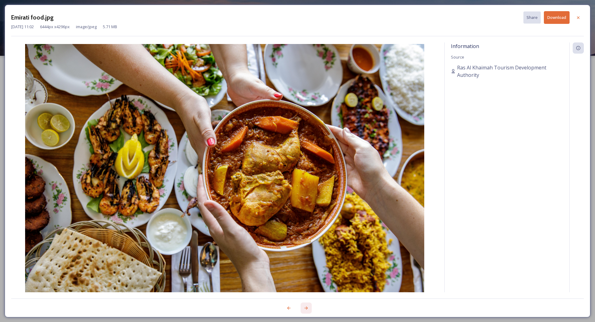
click at [305, 311] on div at bounding box center [306, 308] width 11 height 11
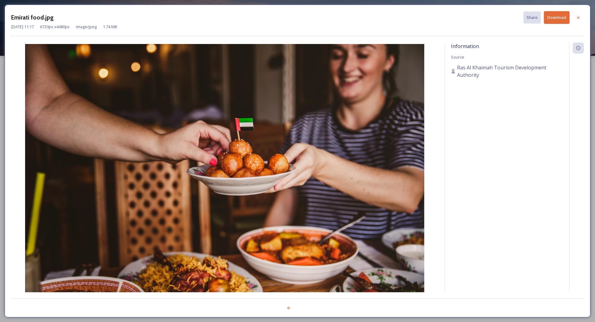
click at [581, 18] on icon at bounding box center [578, 17] width 5 height 5
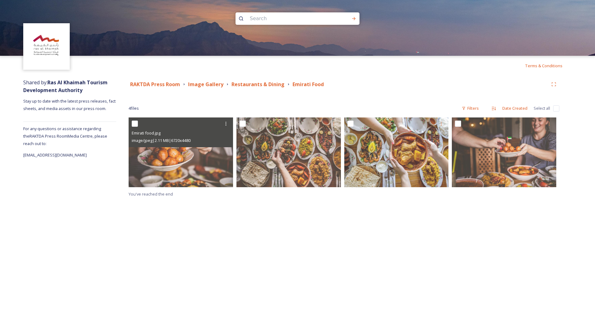
click at [268, 88] on div "RAKTDA Press Room Image Gallery Restaurants & Dining Emirati Food" at bounding box center [344, 84] width 431 height 11
click at [267, 85] on strong "Restaurants & Dining" at bounding box center [258, 84] width 53 height 7
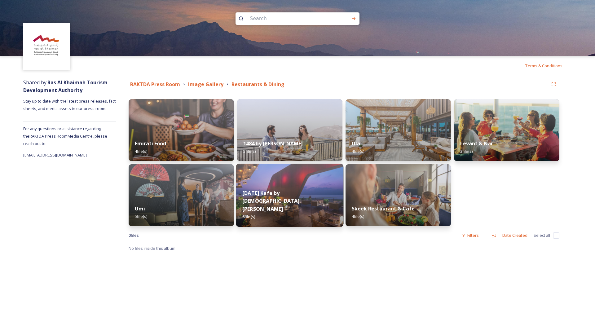
click at [271, 194] on img at bounding box center [290, 195] width 108 height 63
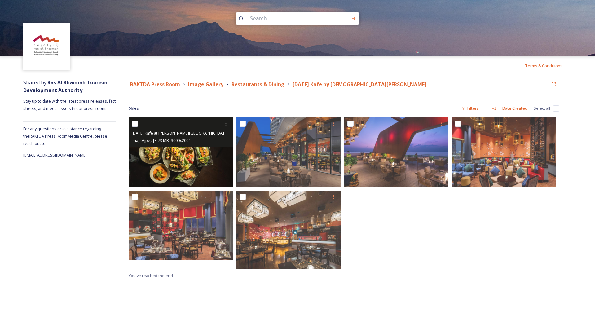
click at [196, 157] on img at bounding box center [181, 153] width 104 height 70
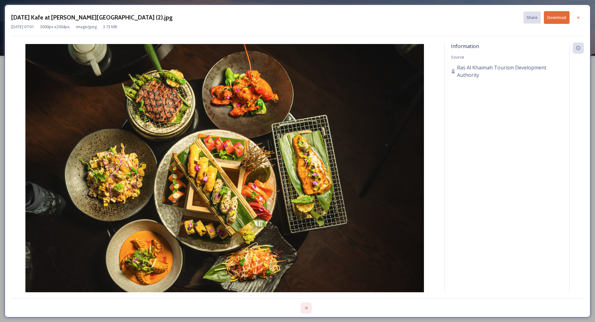
click at [303, 308] on div at bounding box center [306, 308] width 11 height 11
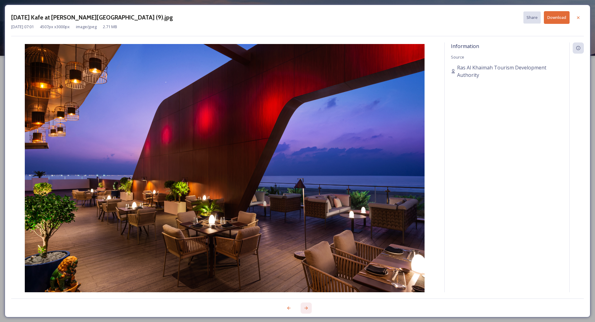
click at [303, 308] on div at bounding box center [306, 308] width 11 height 11
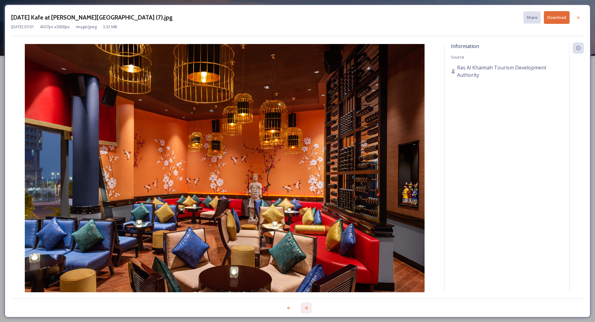
click at [303, 308] on div at bounding box center [306, 308] width 11 height 11
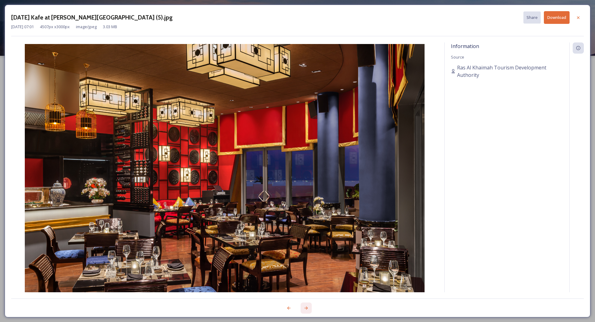
click at [303, 308] on div at bounding box center [306, 308] width 11 height 11
click at [303, 308] on div at bounding box center [297, 305] width 573 height 12
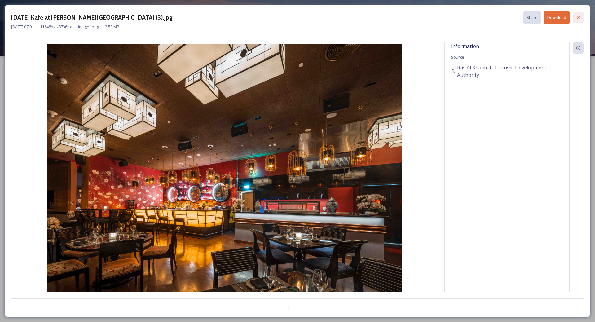
click at [576, 18] on div at bounding box center [578, 17] width 11 height 11
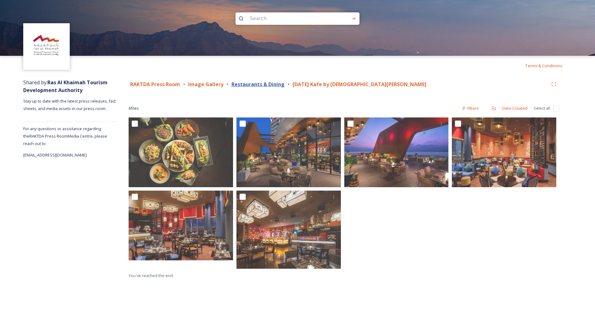
click at [275, 82] on strong "Restaurants & Dining" at bounding box center [258, 84] width 53 height 7
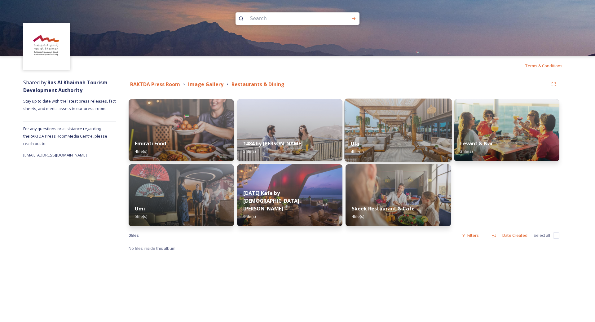
click at [376, 136] on div "Ula 4 file(s)" at bounding box center [399, 148] width 108 height 28
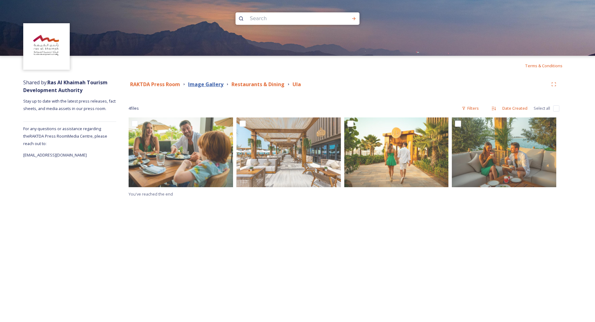
click at [206, 86] on strong "Image Gallery" at bounding box center [205, 84] width 35 height 7
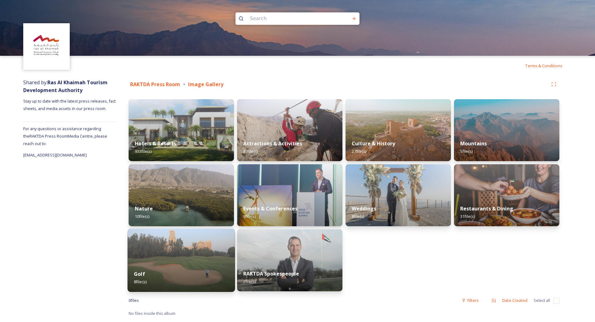
click at [173, 264] on div "Golf 8 file(s)" at bounding box center [182, 278] width 108 height 28
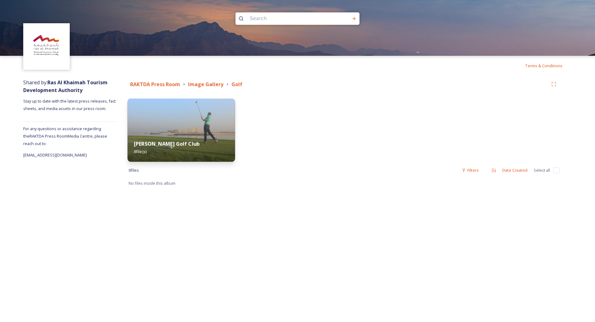
click at [172, 132] on img at bounding box center [182, 130] width 108 height 63
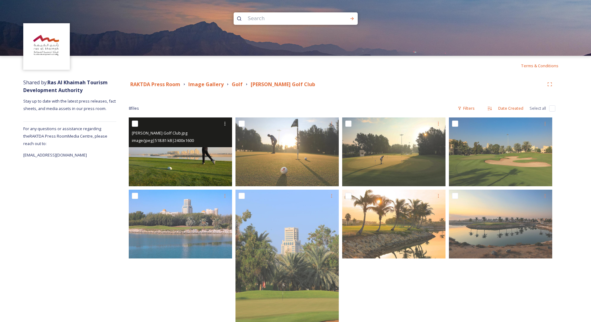
click at [186, 161] on img at bounding box center [180, 152] width 103 height 69
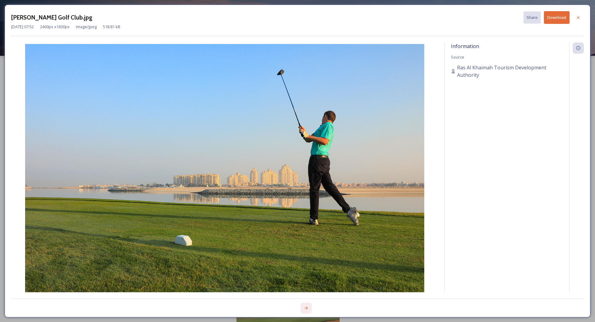
click at [308, 305] on div at bounding box center [306, 308] width 11 height 11
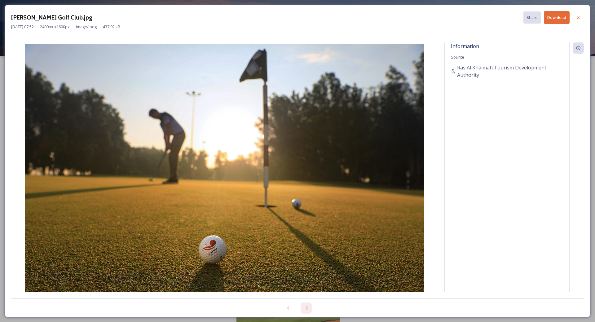
click at [308, 305] on div at bounding box center [306, 308] width 11 height 11
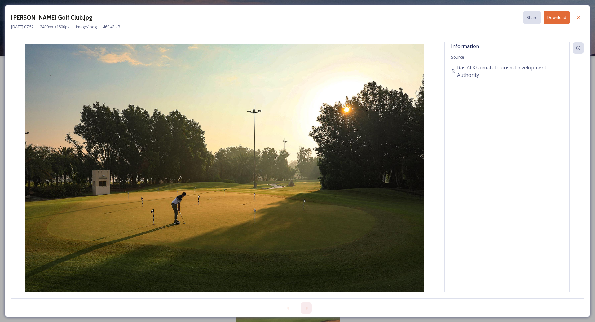
click at [308, 305] on div at bounding box center [306, 308] width 11 height 11
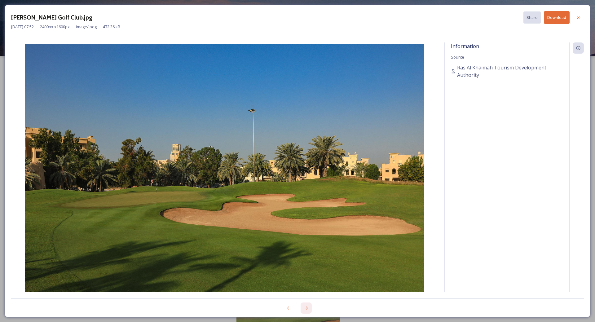
click at [308, 305] on div at bounding box center [306, 308] width 11 height 11
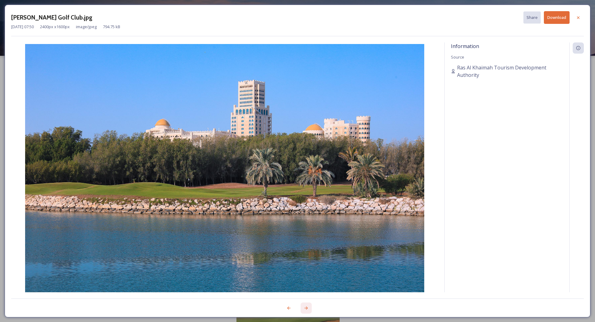
click at [308, 305] on div at bounding box center [306, 308] width 11 height 11
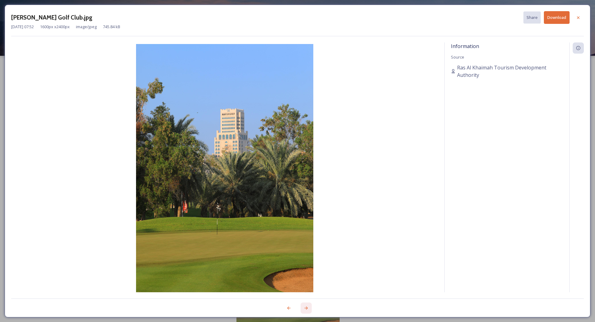
click at [308, 305] on div at bounding box center [306, 308] width 11 height 11
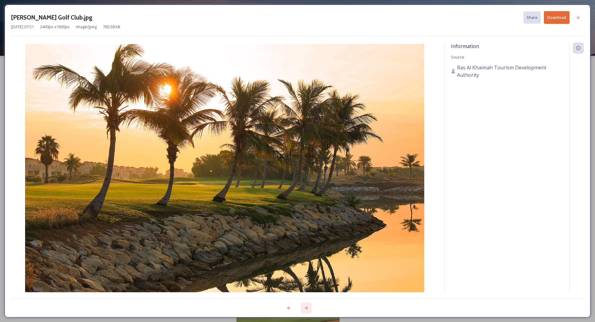
click at [308, 305] on div at bounding box center [306, 308] width 11 height 11
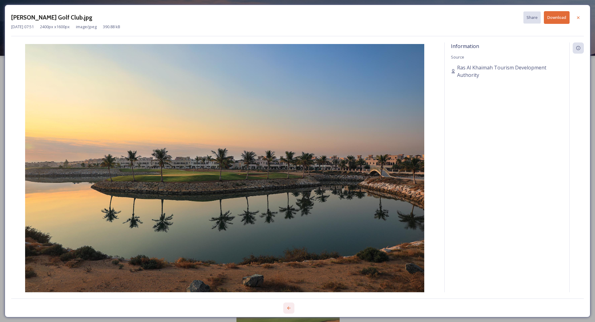
click at [292, 308] on div at bounding box center [288, 308] width 11 height 11
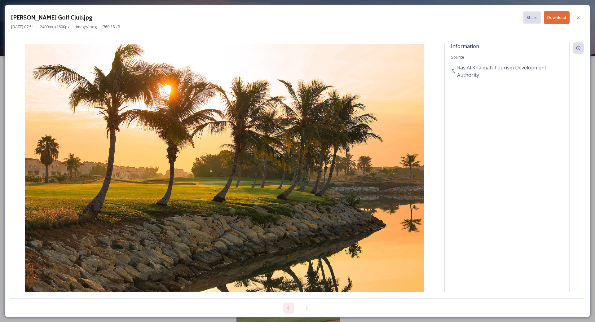
click at [292, 308] on div at bounding box center [288, 308] width 11 height 11
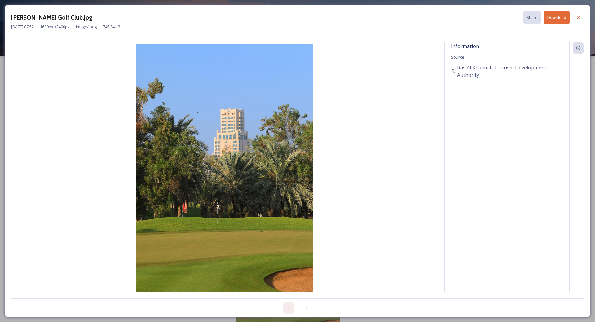
click at [292, 308] on div at bounding box center [288, 308] width 11 height 11
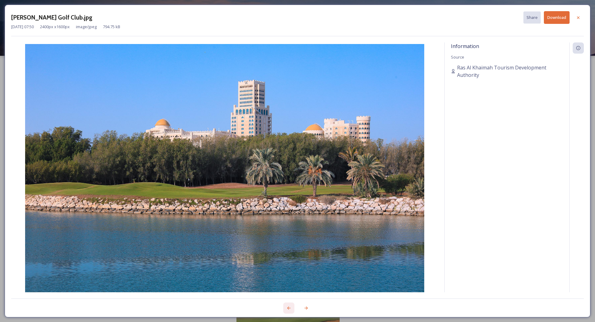
click at [292, 308] on div at bounding box center [288, 308] width 11 height 11
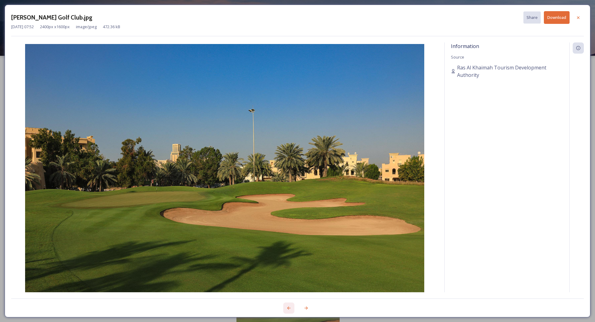
click at [292, 308] on div at bounding box center [288, 308] width 11 height 11
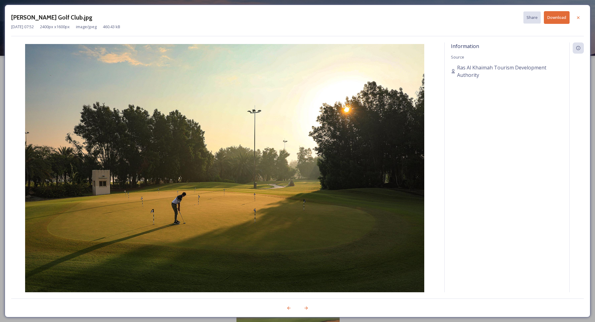
click at [555, 23] on button "Download" at bounding box center [557, 17] width 26 height 13
drag, startPoint x: 577, startPoint y: 16, endPoint x: 568, endPoint y: 28, distance: 15.2
click at [577, 16] on icon at bounding box center [578, 17] width 5 height 5
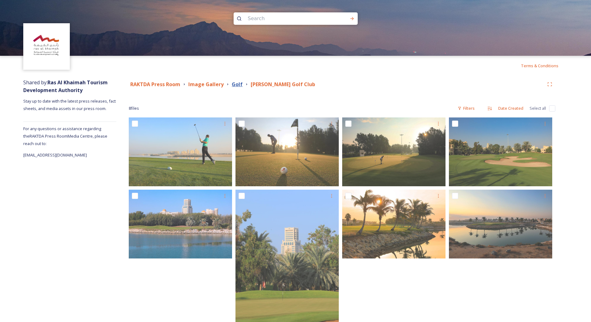
click at [238, 84] on strong "Golf" at bounding box center [237, 84] width 11 height 7
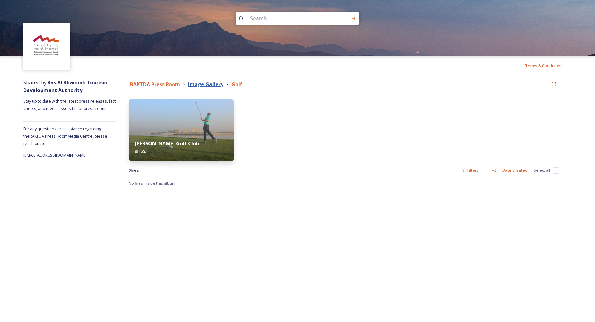
click at [215, 82] on strong "Image Gallery" at bounding box center [205, 84] width 35 height 7
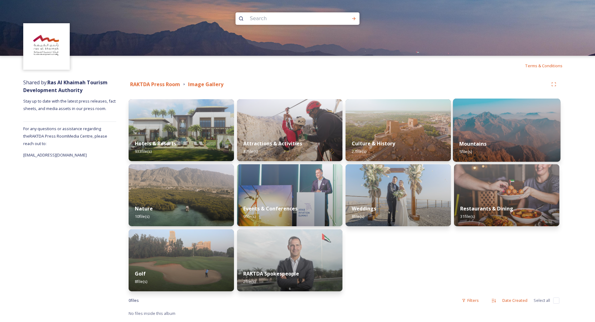
click at [488, 138] on div "Mountains 5 file(s)" at bounding box center [507, 148] width 108 height 28
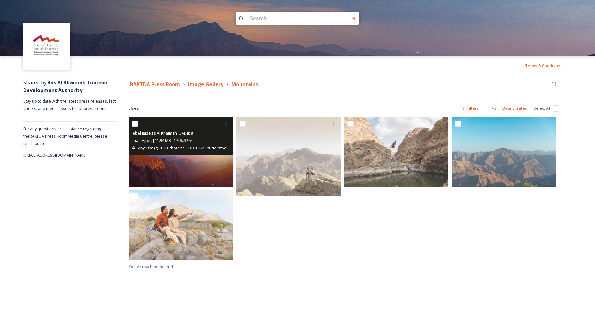
click at [179, 159] on img at bounding box center [181, 152] width 104 height 69
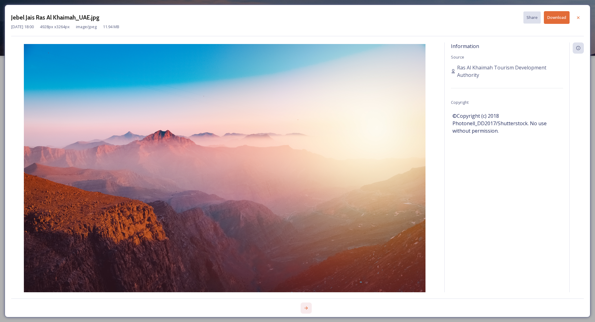
click at [309, 307] on div at bounding box center [306, 308] width 11 height 11
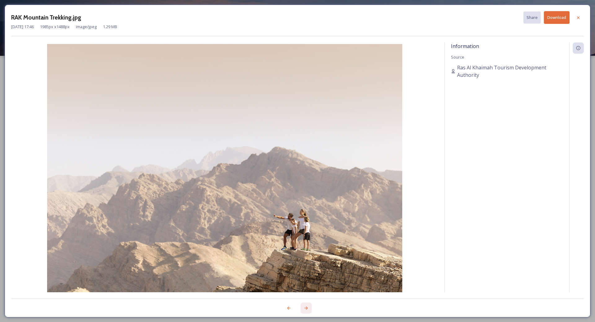
click at [309, 307] on div at bounding box center [306, 308] width 11 height 11
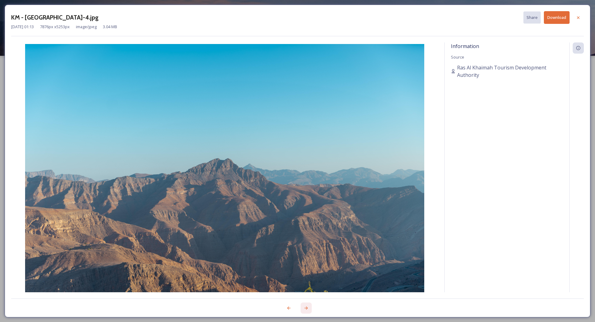
click at [309, 306] on div at bounding box center [306, 308] width 11 height 11
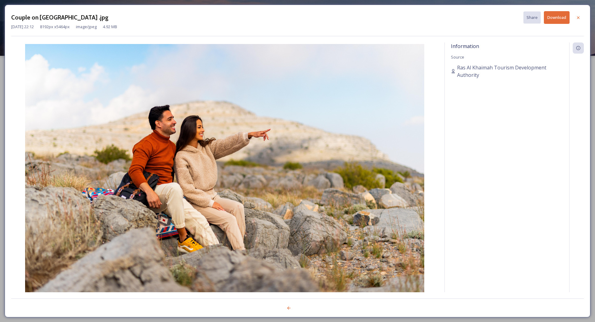
click at [309, 306] on div at bounding box center [297, 305] width 573 height 12
click at [289, 308] on icon at bounding box center [288, 308] width 5 height 5
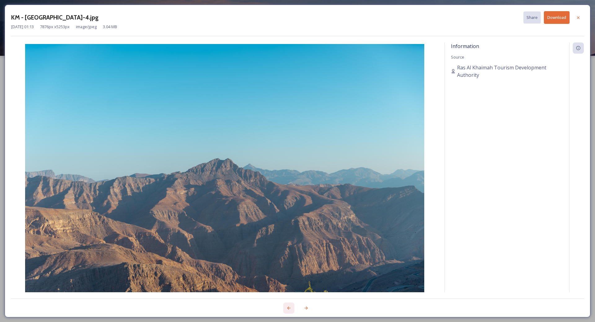
click at [289, 308] on icon at bounding box center [288, 308] width 5 height 5
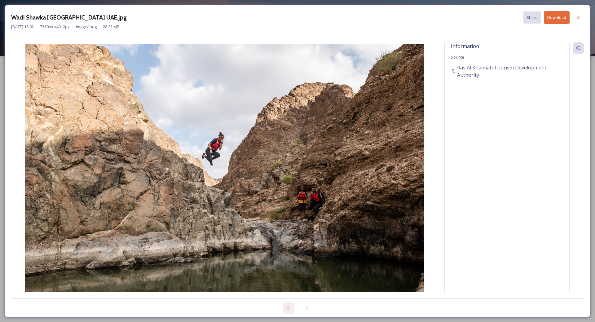
click at [289, 308] on icon at bounding box center [288, 308] width 5 height 5
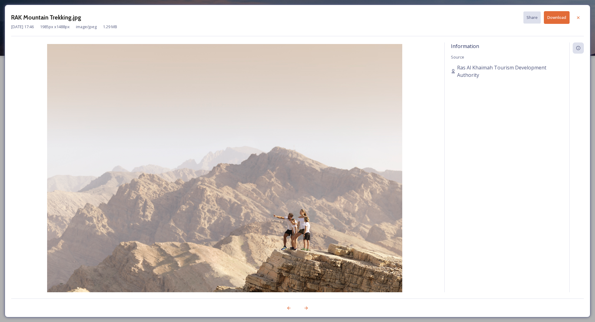
click at [549, 15] on button "Download" at bounding box center [557, 17] width 26 height 13
click at [578, 17] on icon at bounding box center [578, 17] width 2 height 2
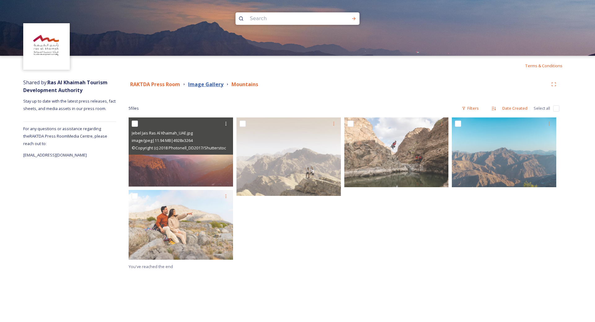
click at [202, 87] on strong "Image Gallery" at bounding box center [205, 84] width 35 height 7
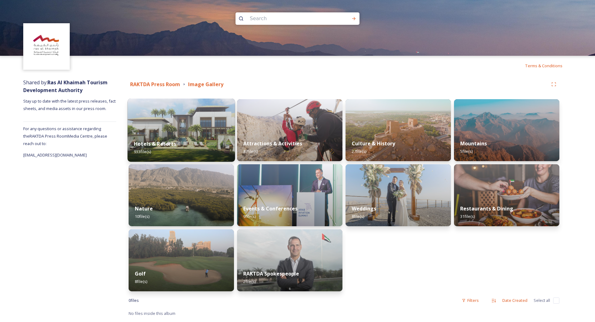
click at [183, 122] on img at bounding box center [182, 130] width 108 height 63
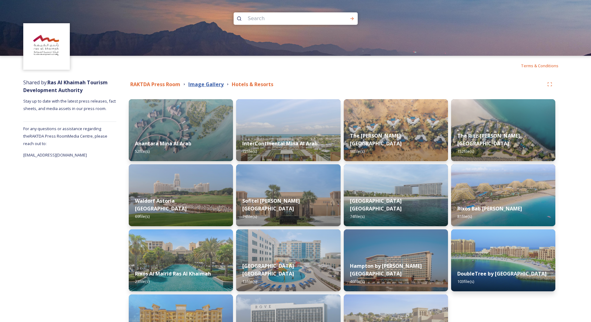
click at [209, 81] on strong "Image Gallery" at bounding box center [205, 84] width 35 height 7
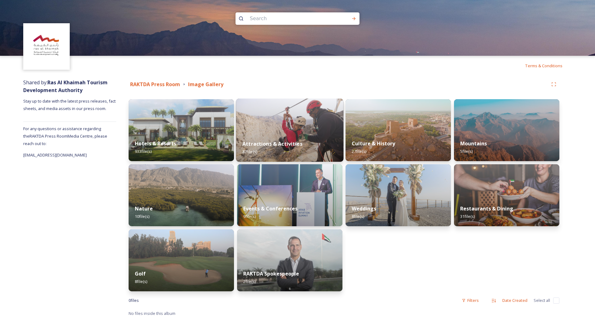
click at [305, 129] on img at bounding box center [290, 130] width 108 height 63
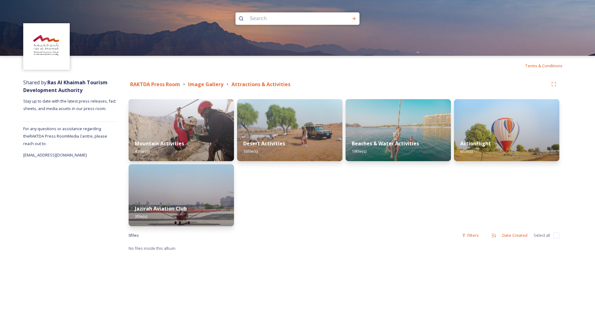
click at [293, 126] on img at bounding box center [289, 130] width 105 height 62
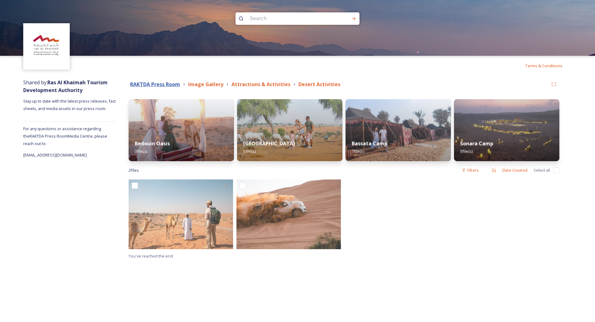
click at [144, 86] on strong "RAKTDA Press Room" at bounding box center [155, 84] width 50 height 7
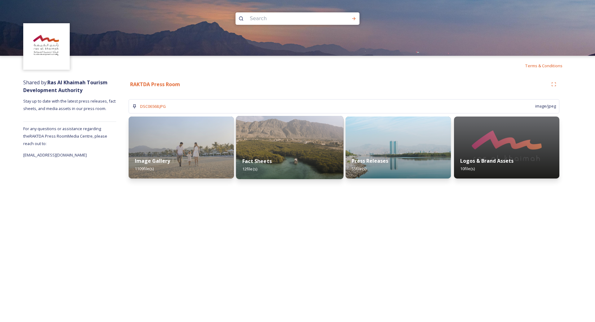
click at [276, 154] on div "Fact Sheets 12 file(s)" at bounding box center [290, 165] width 108 height 28
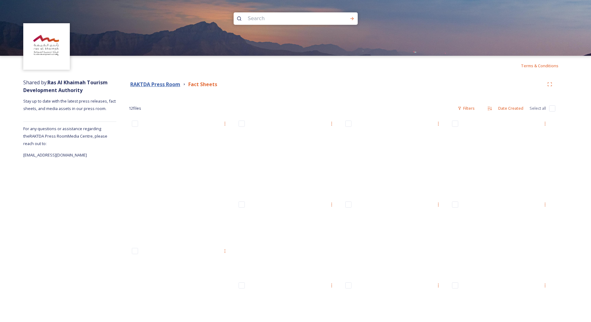
click at [180, 85] on div "RAKTDA Press Room Fact Sheets" at bounding box center [336, 85] width 415 height 8
click at [177, 84] on strong "RAKTDA Press Room" at bounding box center [155, 84] width 50 height 7
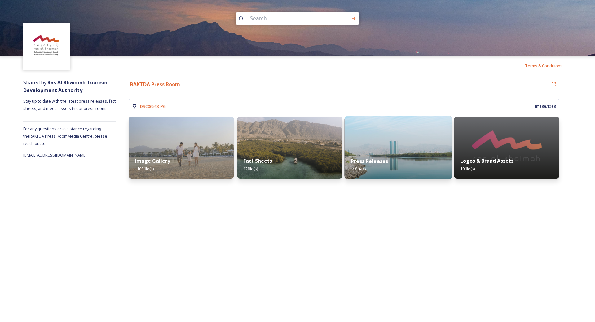
click at [386, 157] on div "Press Releases 55 file(s)" at bounding box center [399, 165] width 108 height 28
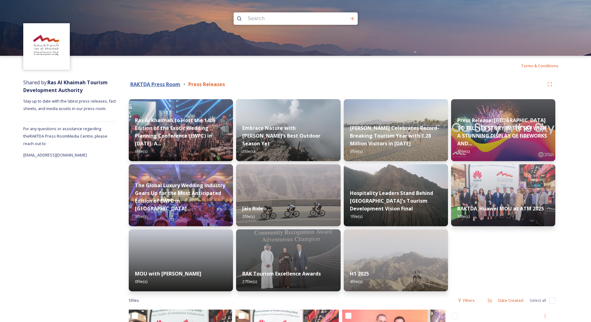
click at [175, 83] on strong "RAKTDA Press Room" at bounding box center [155, 84] width 50 height 7
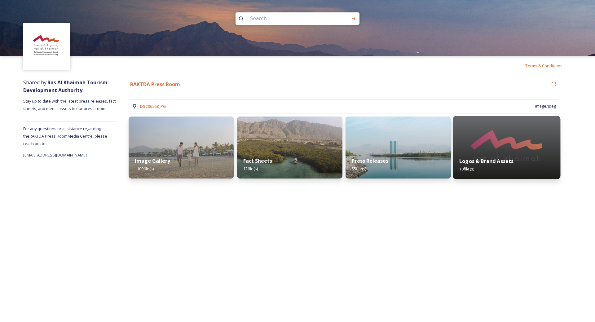
click at [488, 149] on img at bounding box center [507, 147] width 108 height 63
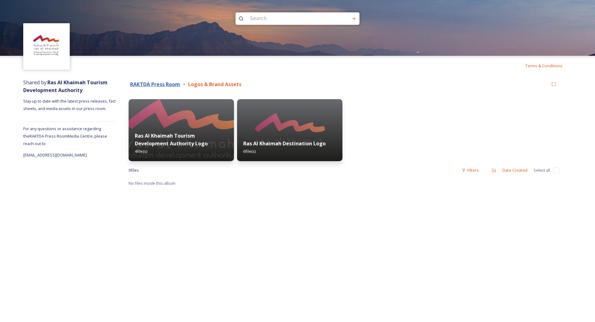
click at [169, 86] on strong "RAKTDA Press Room" at bounding box center [155, 84] width 50 height 7
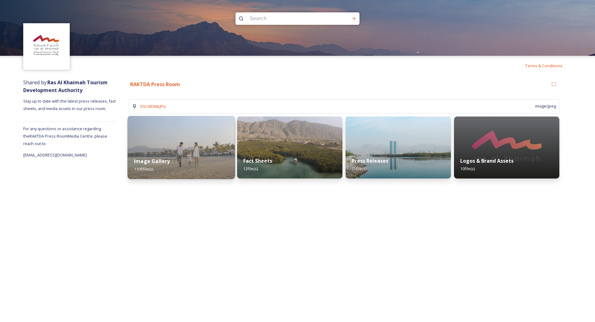
click at [168, 149] on img at bounding box center [182, 147] width 108 height 63
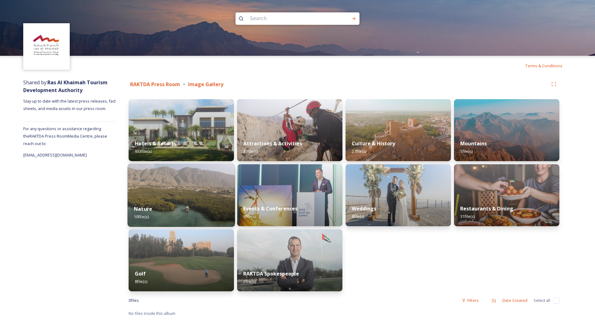
drag, startPoint x: 218, startPoint y: 180, endPoint x: 216, endPoint y: 190, distance: 10.7
click at [219, 180] on img at bounding box center [182, 195] width 108 height 63
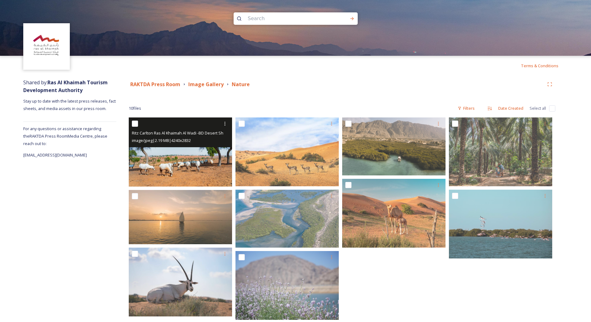
scroll to position [11, 0]
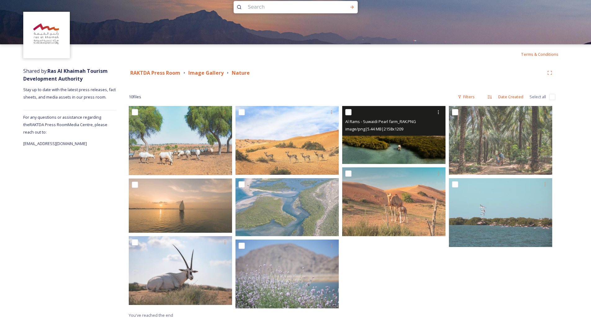
click at [413, 146] on img at bounding box center [393, 135] width 103 height 58
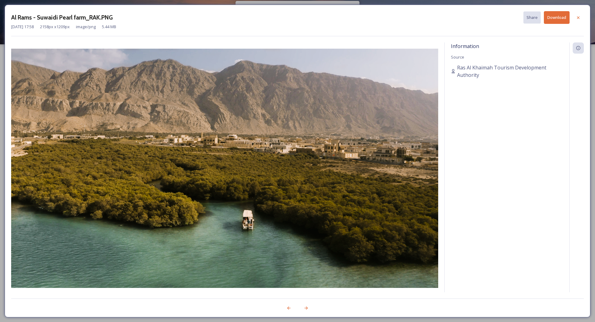
click at [548, 23] on button "Download" at bounding box center [557, 17] width 26 height 13
click at [578, 16] on icon at bounding box center [578, 17] width 5 height 5
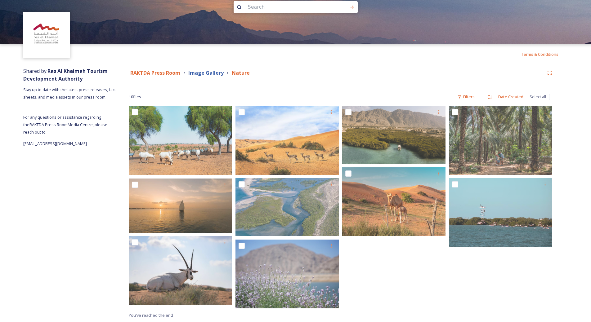
click at [207, 73] on strong "Image Gallery" at bounding box center [205, 72] width 35 height 7
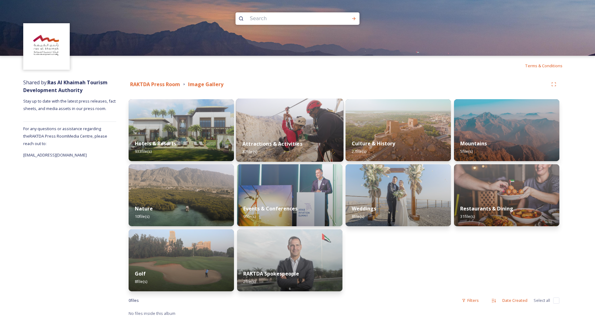
click at [284, 122] on img at bounding box center [290, 130] width 108 height 63
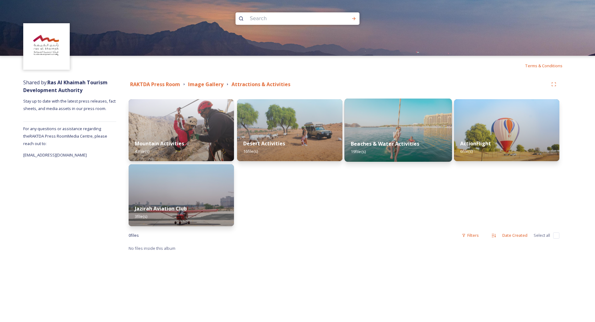
click at [382, 145] on strong "Beaches & Water Activities" at bounding box center [385, 143] width 69 height 7
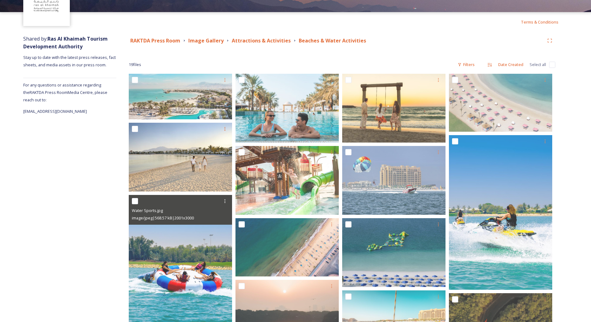
scroll to position [13, 0]
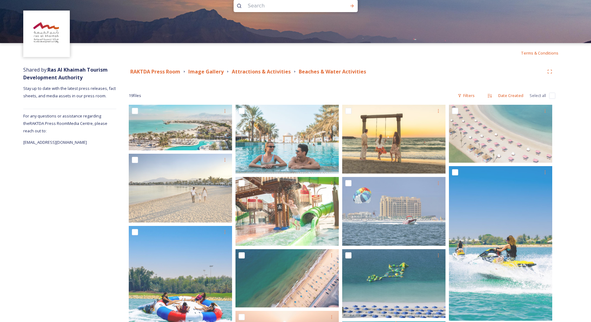
click at [266, 76] on div "RAKTDA Press Room Image Gallery Attractions & Activities Beaches & Water Activi…" at bounding box center [342, 71] width 426 height 11
click at [266, 69] on strong "Attractions & Activities" at bounding box center [261, 71] width 59 height 7
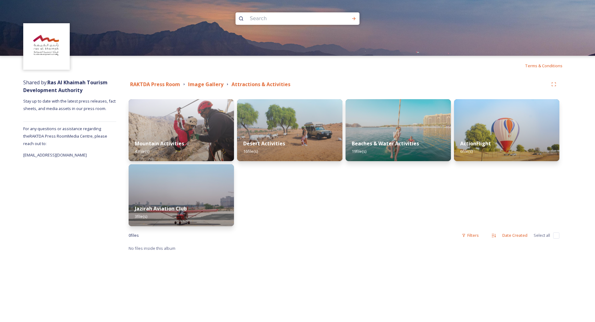
click at [388, 131] on img at bounding box center [398, 130] width 105 height 62
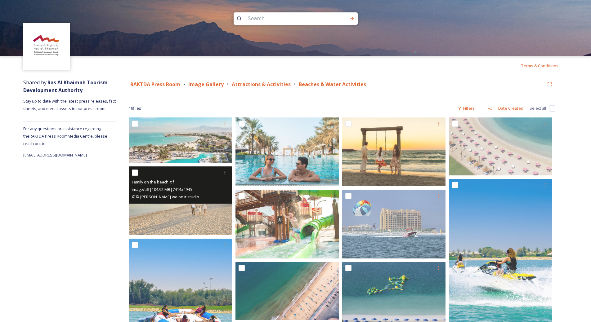
click at [193, 217] on img at bounding box center [180, 200] width 103 height 69
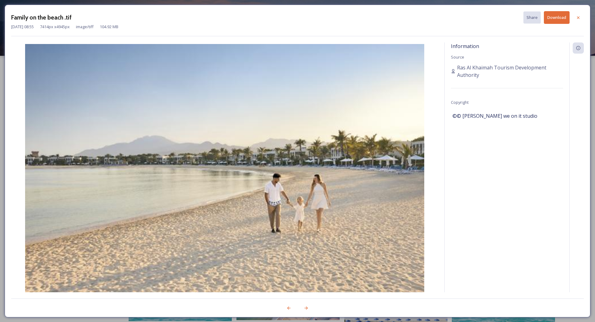
click at [559, 21] on button "Download" at bounding box center [557, 17] width 26 height 13
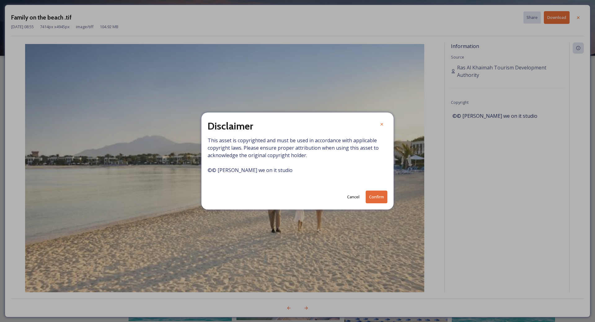
click at [374, 192] on button "Confirm" at bounding box center [377, 197] width 22 height 13
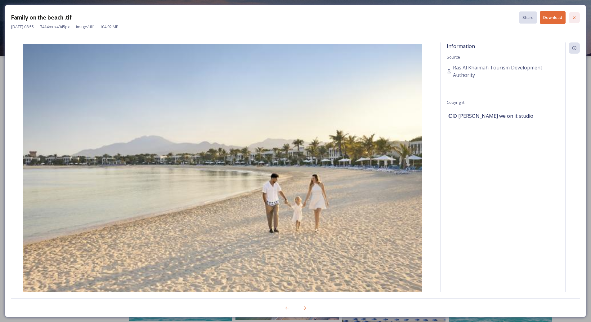
click at [578, 16] on div at bounding box center [573, 17] width 11 height 11
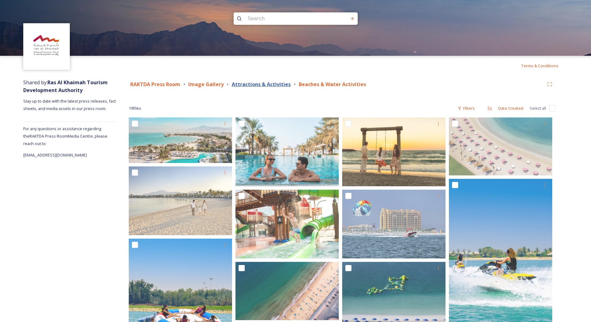
click at [259, 83] on strong "Attractions & Activities" at bounding box center [261, 84] width 59 height 7
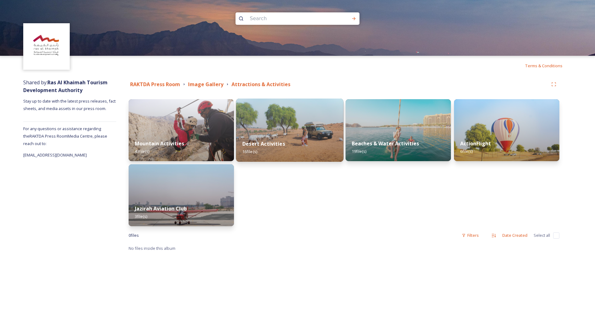
click at [271, 134] on img at bounding box center [290, 130] width 108 height 63
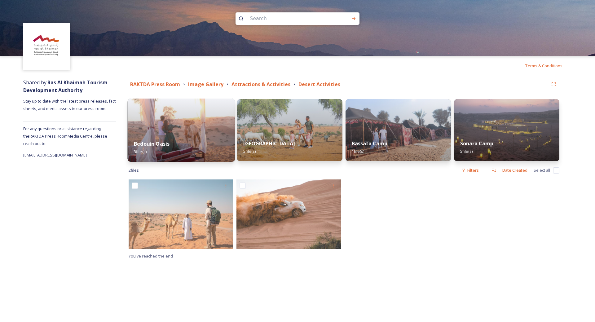
click at [186, 139] on div "Bedouin Oasis 3 file(s)" at bounding box center [182, 148] width 108 height 28
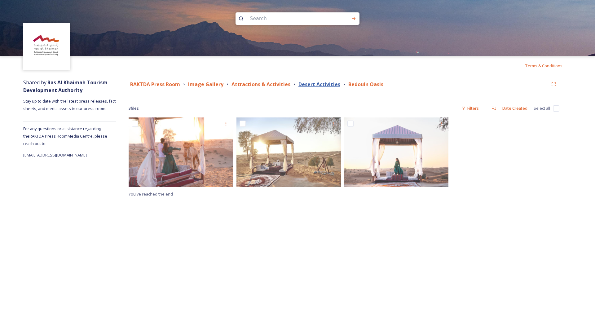
click at [314, 84] on strong "Desert Activities" at bounding box center [320, 84] width 42 height 7
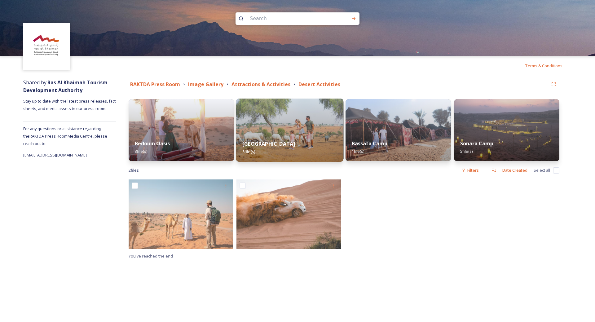
click at [281, 147] on strong "[GEOGRAPHIC_DATA]" at bounding box center [268, 143] width 53 height 7
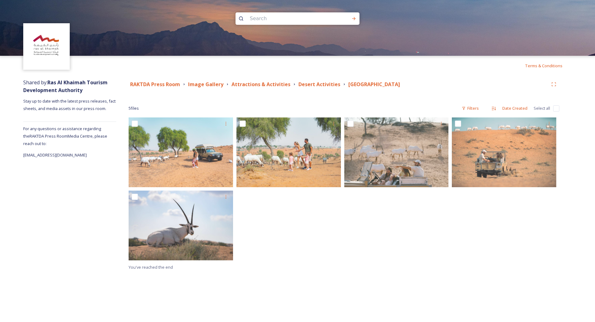
click at [326, 80] on div "RAKTDA Press Room Image Gallery Attractions & Activities Desert Activities [GEO…" at bounding box center [344, 84] width 431 height 11
click at [325, 84] on strong "Desert Activities" at bounding box center [320, 84] width 42 height 7
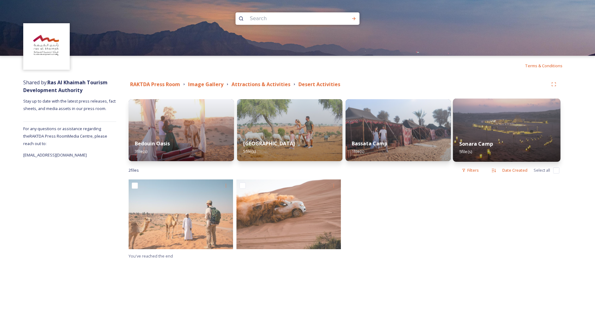
click at [486, 132] on img at bounding box center [507, 130] width 108 height 63
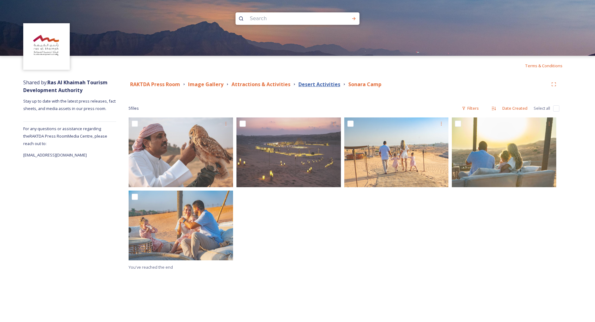
click at [301, 85] on strong "Desert Activities" at bounding box center [320, 84] width 42 height 7
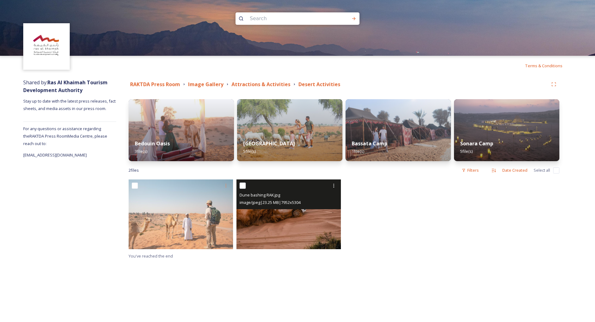
click at [293, 204] on span "image/jpeg | 23.25 MB | 7952 x 5304" at bounding box center [270, 203] width 61 height 6
click at [298, 226] on img at bounding box center [289, 215] width 104 height 70
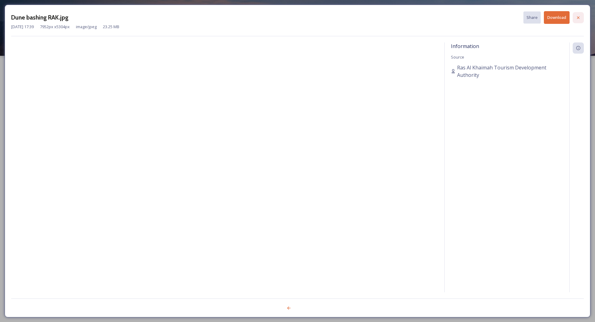
click at [579, 19] on icon at bounding box center [578, 17] width 5 height 5
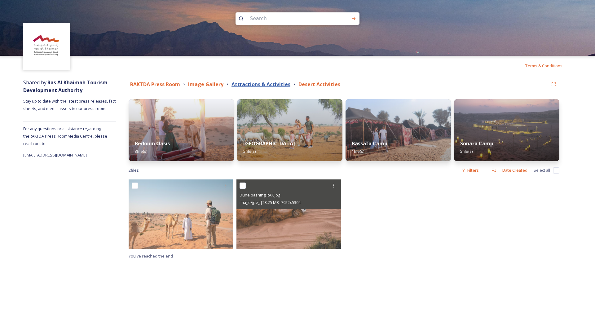
click at [266, 86] on strong "Attractions & Activities" at bounding box center [261, 84] width 59 height 7
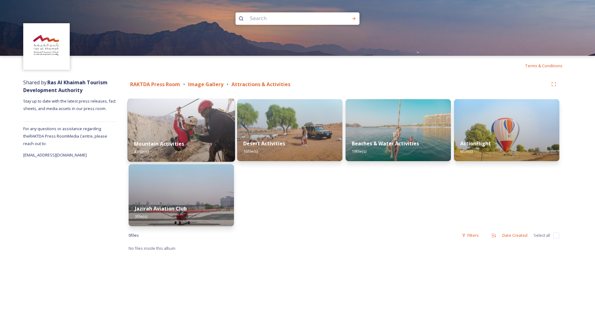
click at [175, 135] on div "Mountain Activities 43 file(s)" at bounding box center [182, 148] width 108 height 28
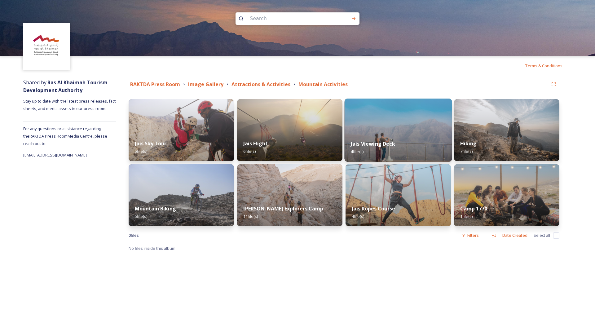
click at [376, 139] on div "Jais Viewing Deck 4 file(s)" at bounding box center [399, 148] width 108 height 28
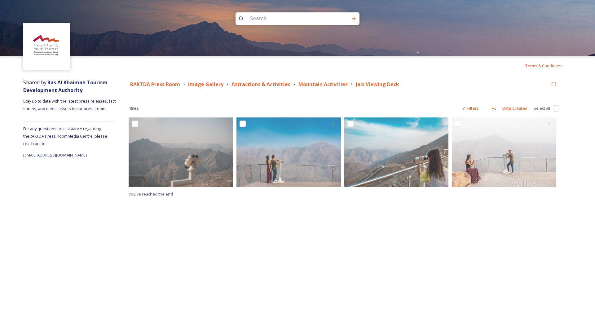
click at [329, 81] on div "Mountain Activities" at bounding box center [323, 85] width 49 height 8
drag, startPoint x: 253, startPoint y: 76, endPoint x: 255, endPoint y: 85, distance: 9.4
click at [252, 75] on div "Terms & Conditions Shared by: Ras Al Khaimah Tourism Development Authority Stay…" at bounding box center [297, 161] width 595 height 322
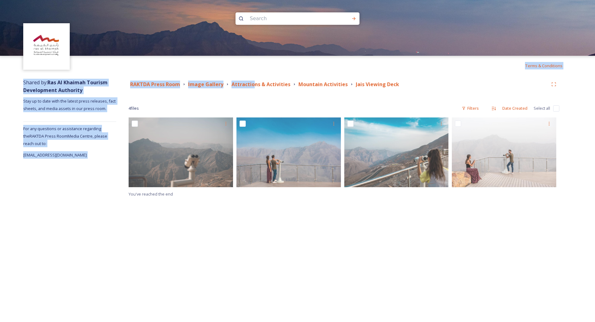
click at [258, 88] on div "Attractions & Activities" at bounding box center [261, 85] width 59 height 8
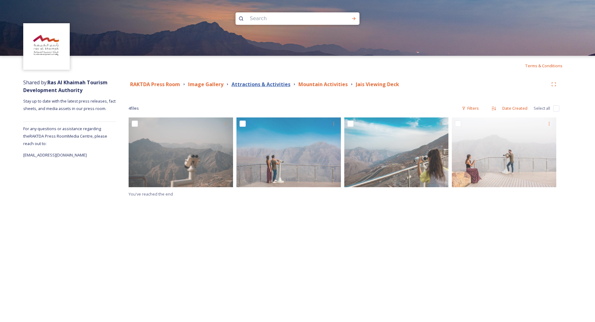
click at [258, 84] on strong "Attractions & Activities" at bounding box center [261, 84] width 59 height 7
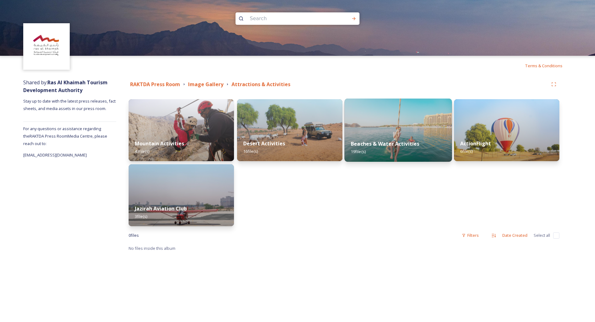
click at [392, 138] on div "Beaches & Water Activities 19 file(s)" at bounding box center [399, 148] width 108 height 28
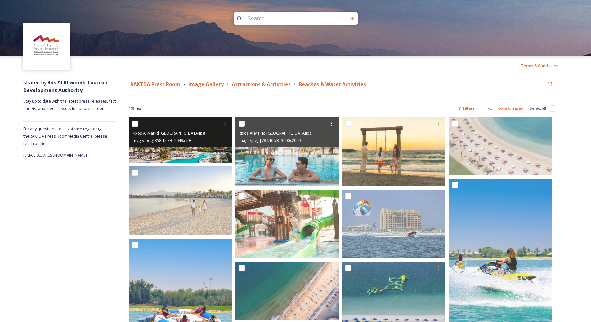
click at [177, 156] on img at bounding box center [180, 141] width 103 height 46
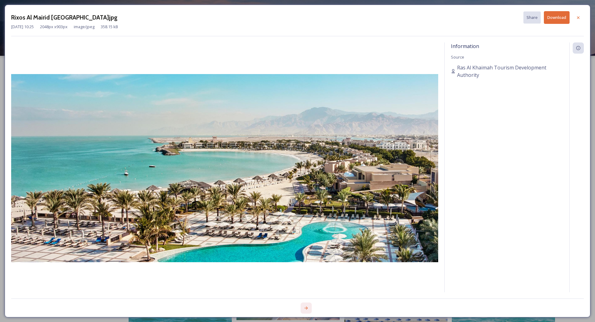
click at [309, 307] on div at bounding box center [306, 308] width 11 height 11
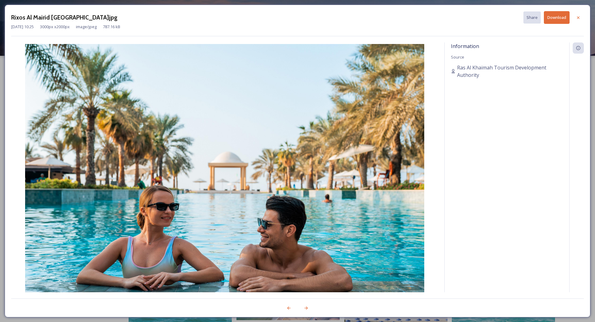
click at [289, 306] on icon at bounding box center [288, 308] width 5 height 5
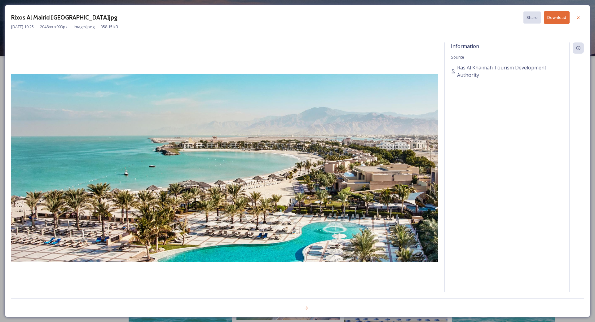
click at [565, 16] on button "Download" at bounding box center [557, 17] width 26 height 13
click at [579, 20] on div at bounding box center [578, 17] width 11 height 11
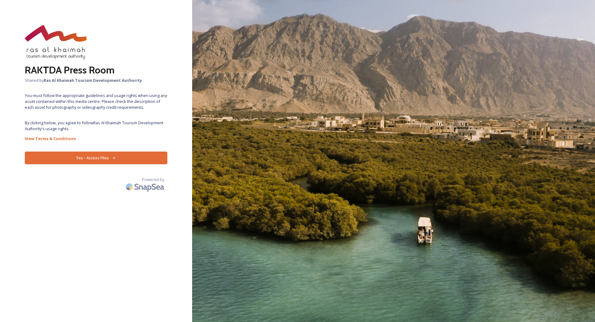
click at [58, 163] on button "Yes - Access Files" at bounding box center [96, 158] width 143 height 13
